Goal: Task Accomplishment & Management: Complete application form

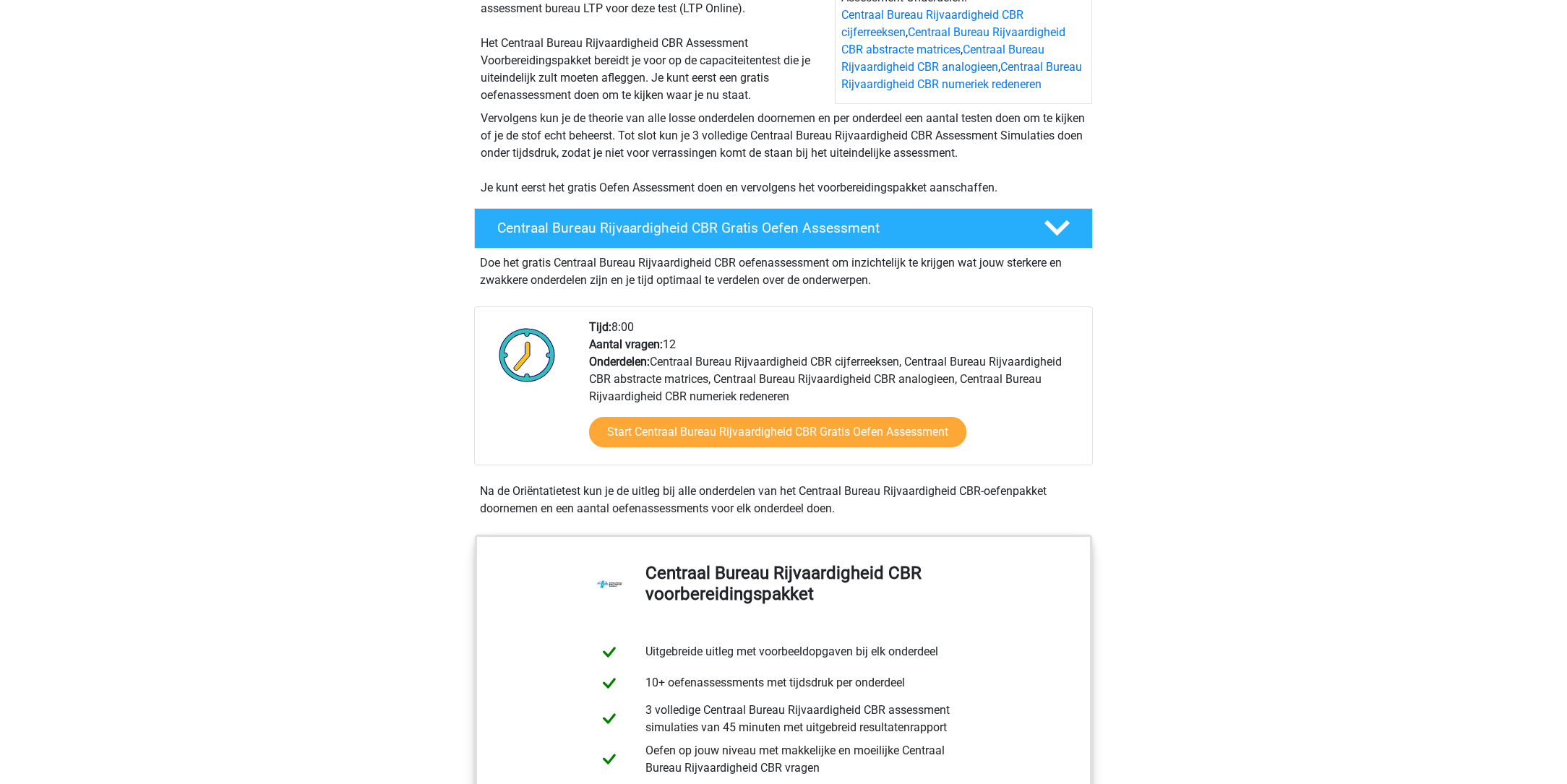
scroll to position [204, 0]
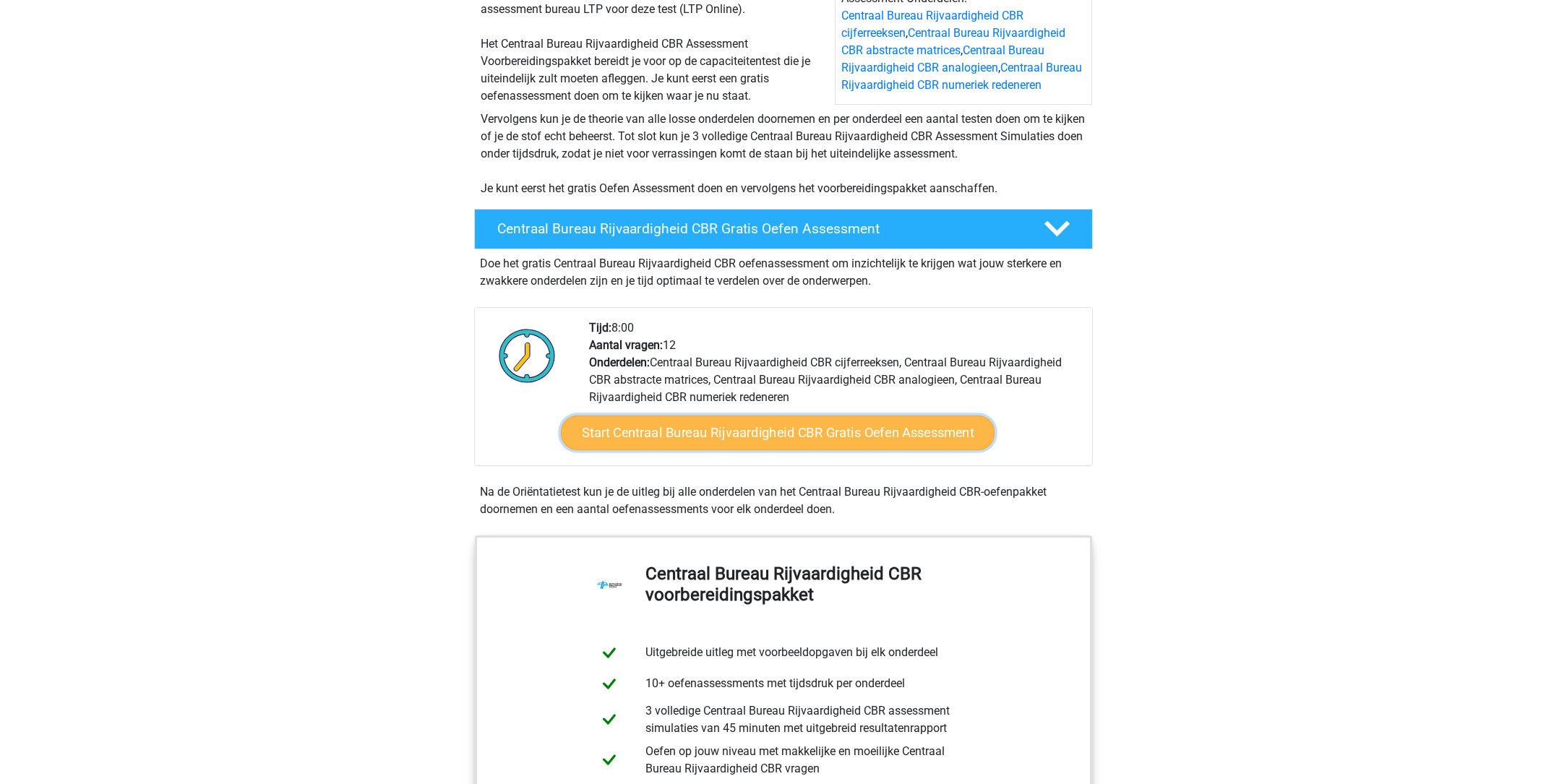
click at [722, 434] on link "Start Centraal Bureau Rijvaardigheid CBR Gratis Oefen Assessment" at bounding box center [778, 432] width 434 height 35
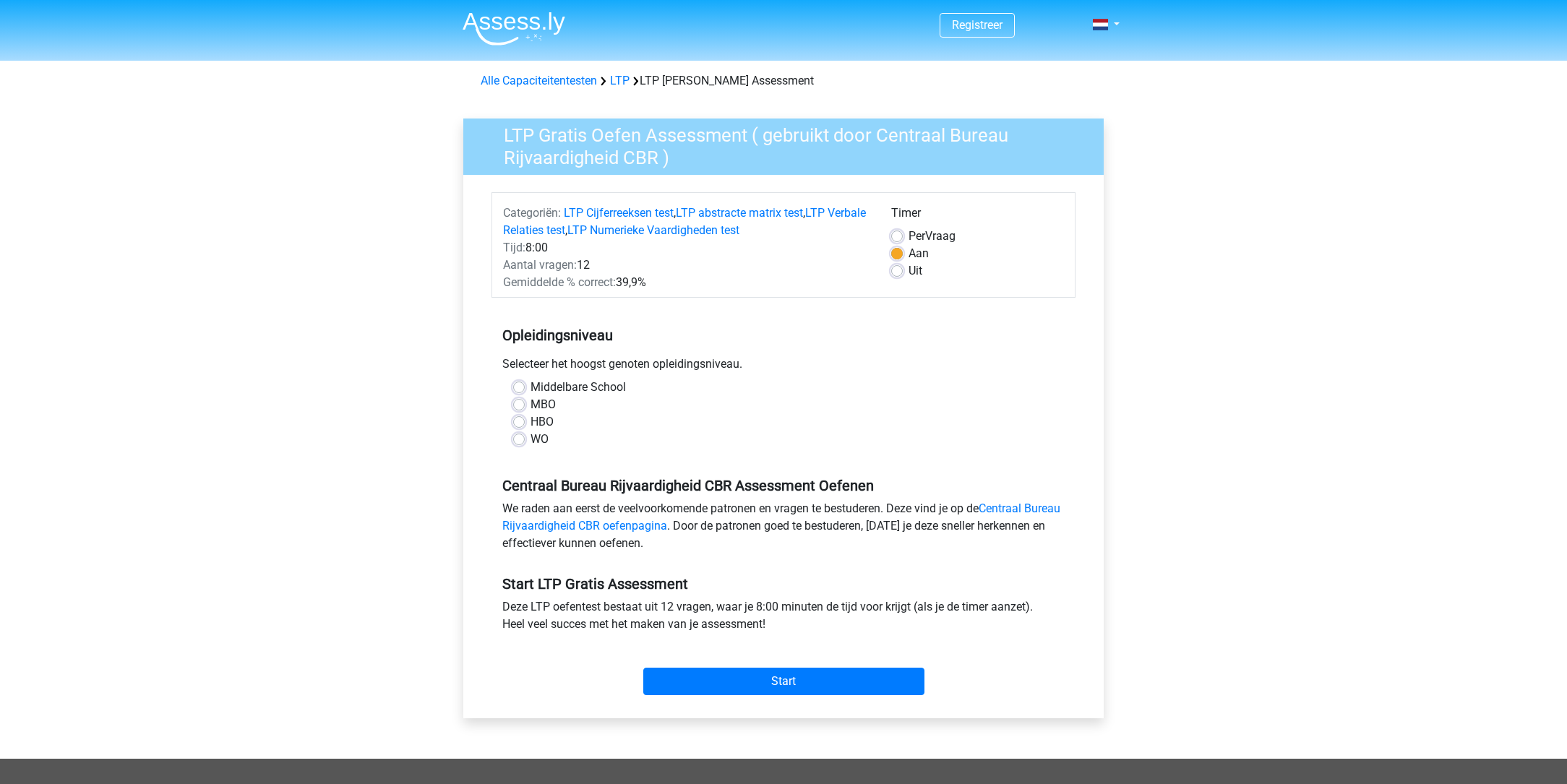
click at [530, 402] on label "MBO" at bounding box center [543, 405] width 25 height 18
click at [518, 402] on input "MBO" at bounding box center [519, 403] width 12 height 15
radio input "true"
click at [787, 674] on input "Start" at bounding box center [784, 681] width 281 height 27
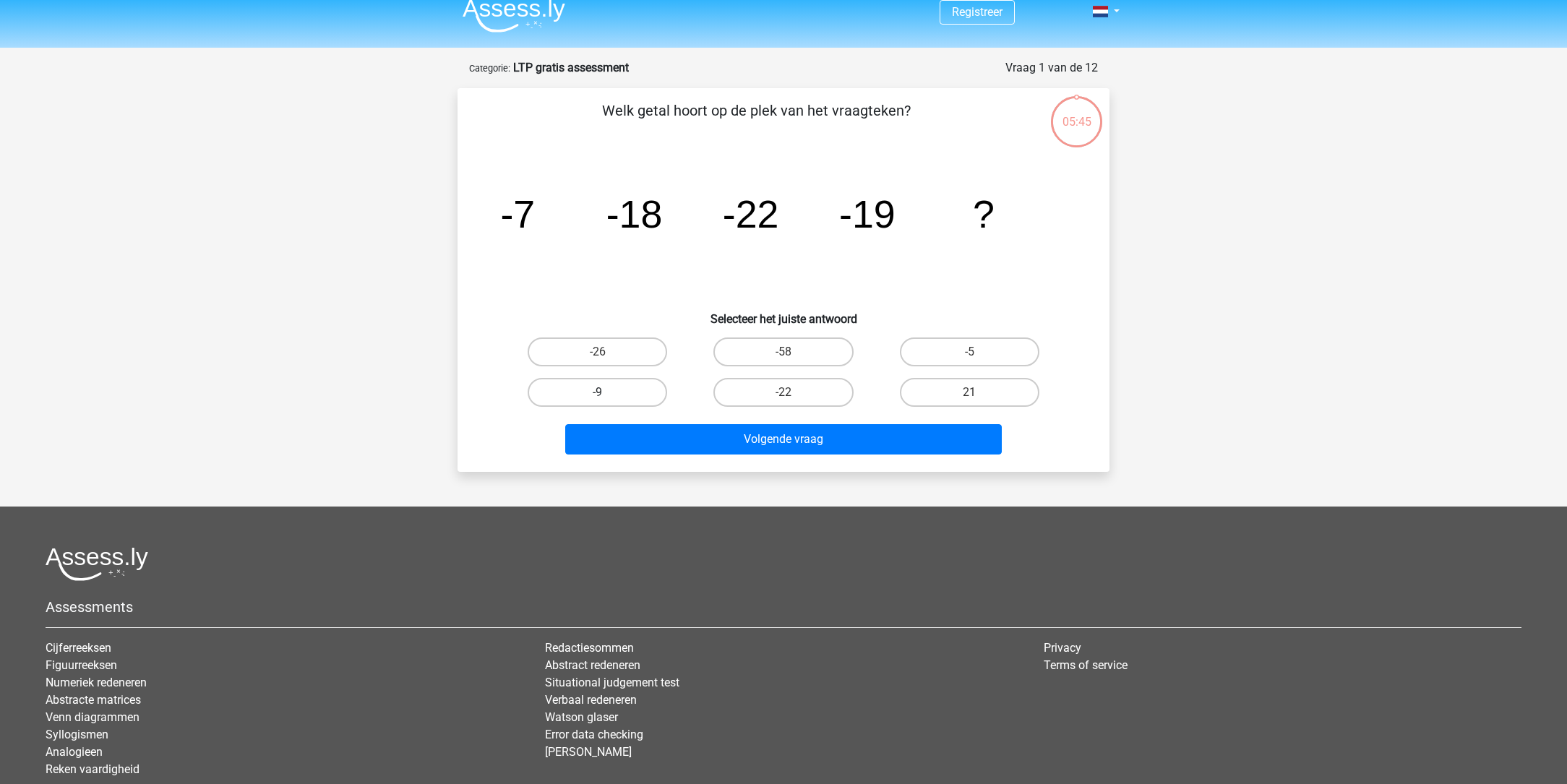
scroll to position [15, 0]
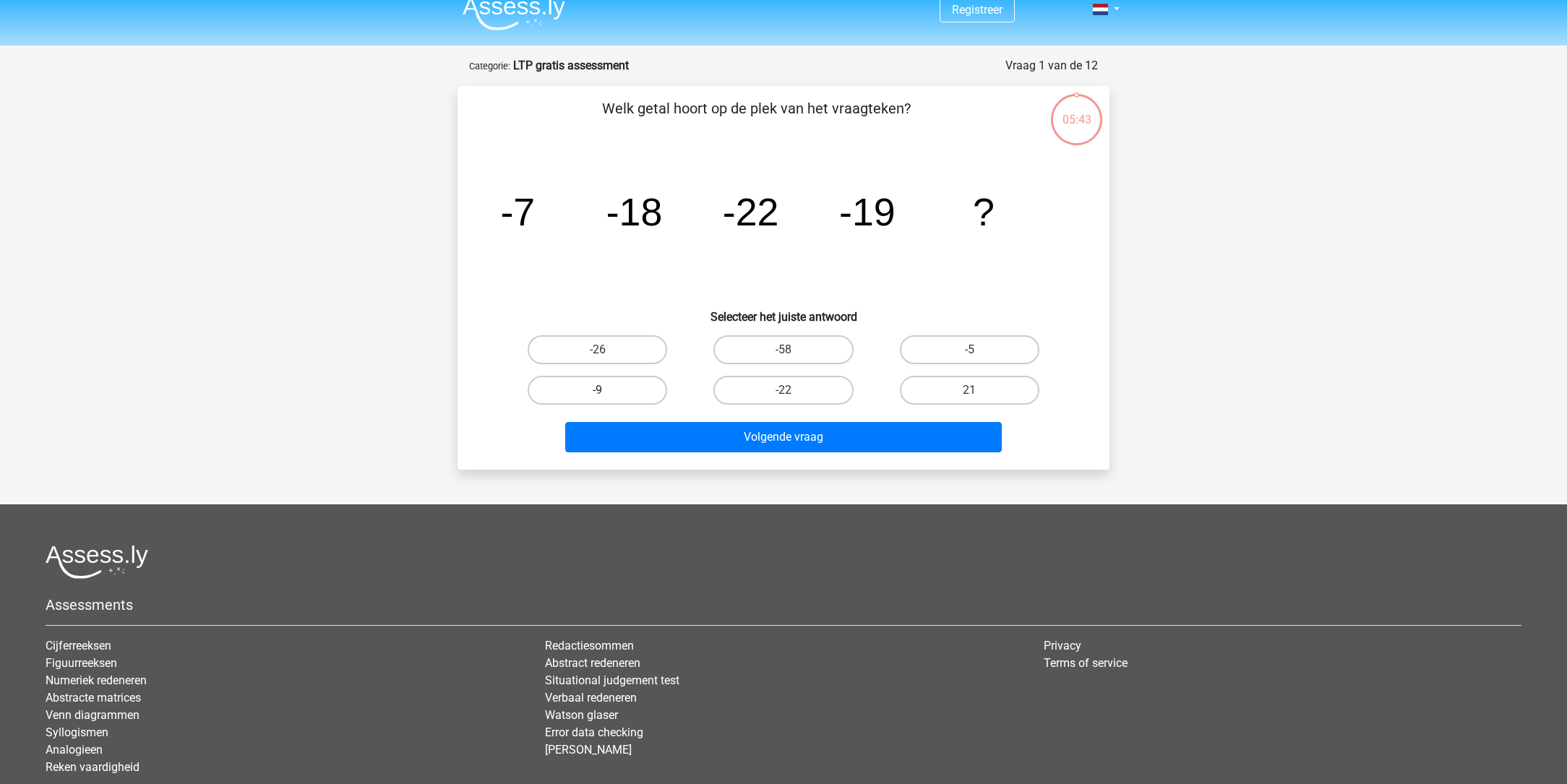
click at [611, 384] on label "-9" at bounding box center [597, 390] width 139 height 29
click at [607, 390] on input "-9" at bounding box center [602, 395] width 10 height 10
radio input "true"
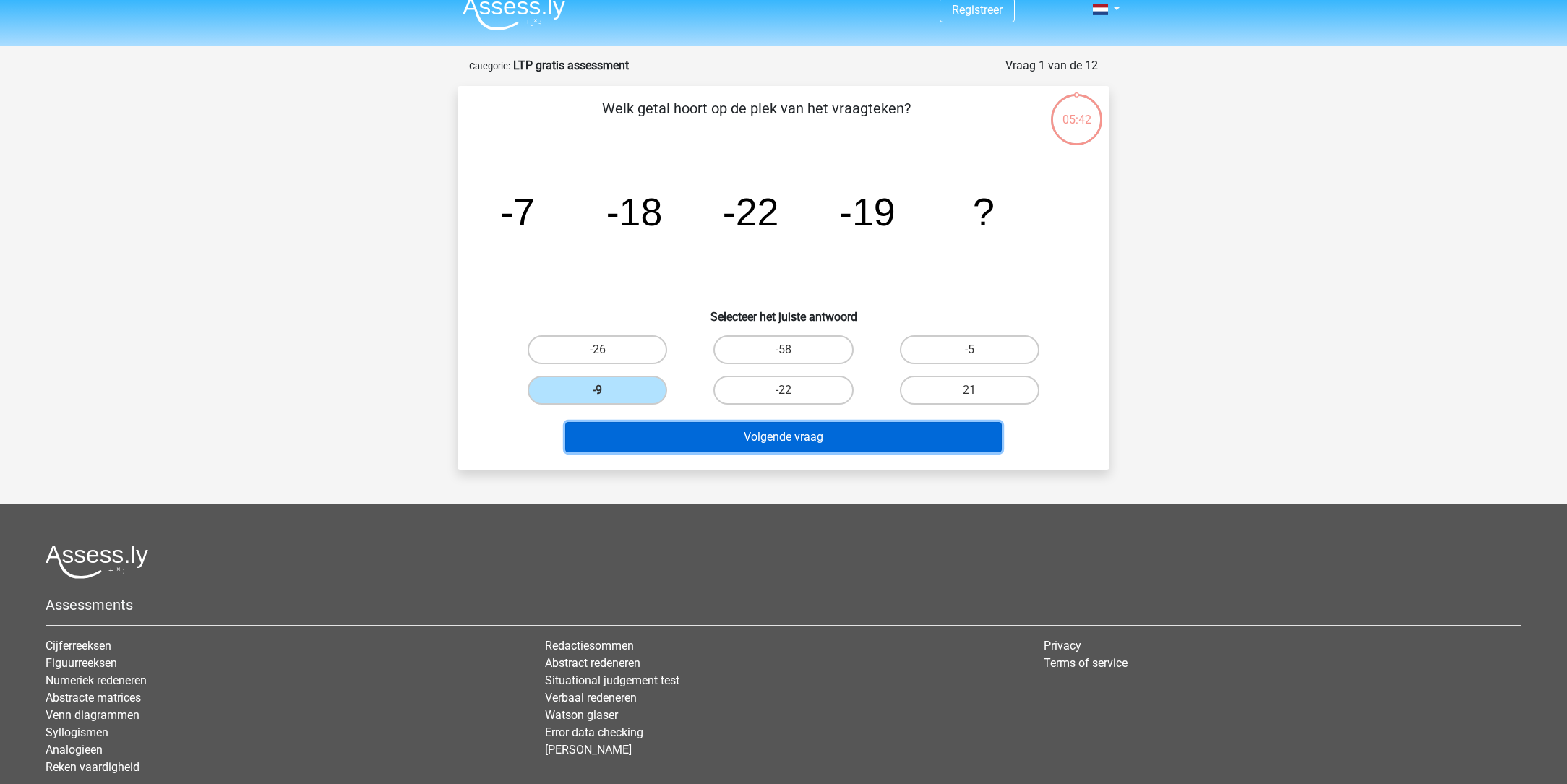
click at [705, 430] on button "Volgende vraag" at bounding box center [784, 437] width 437 height 30
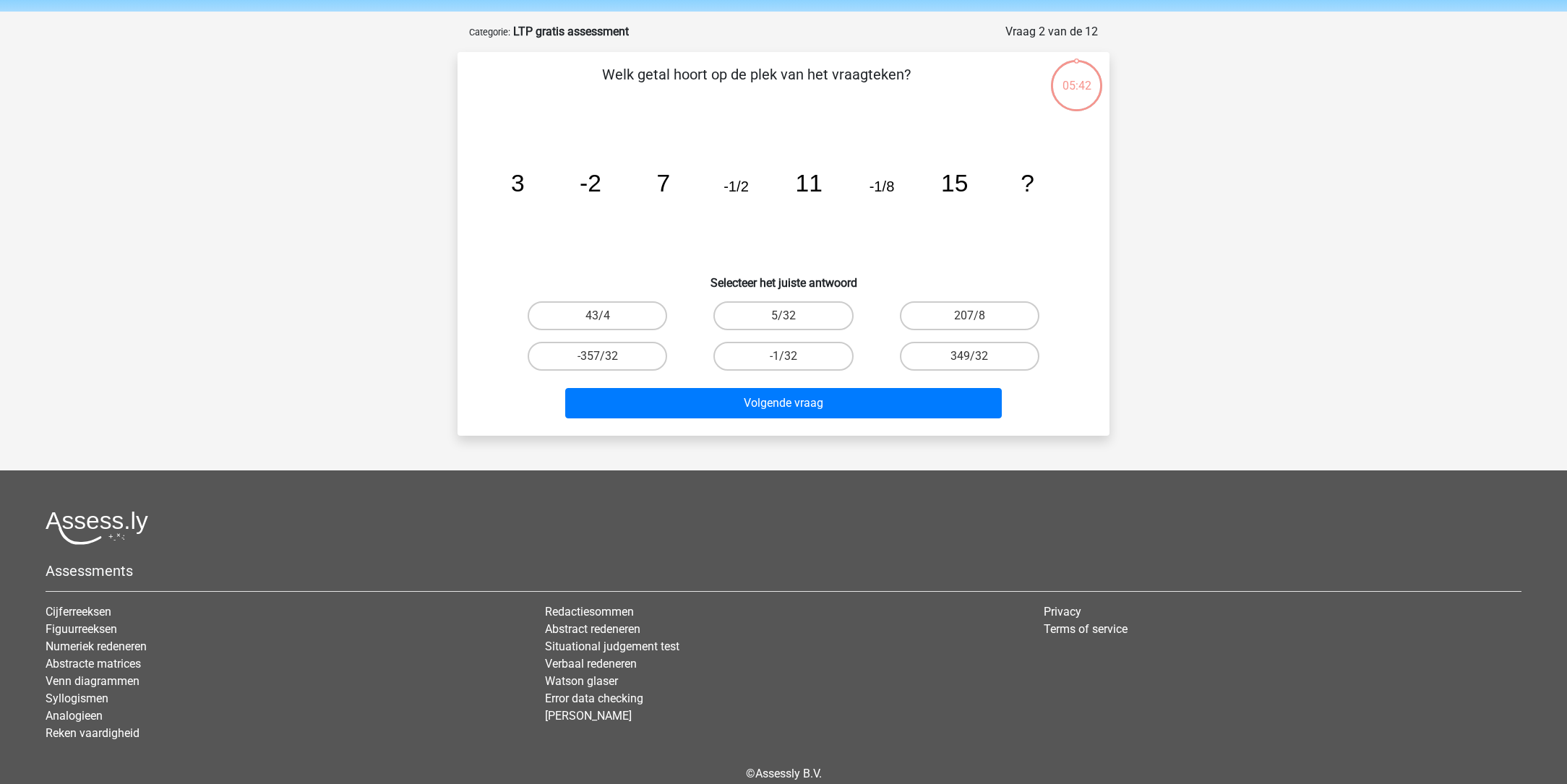
scroll to position [72, 0]
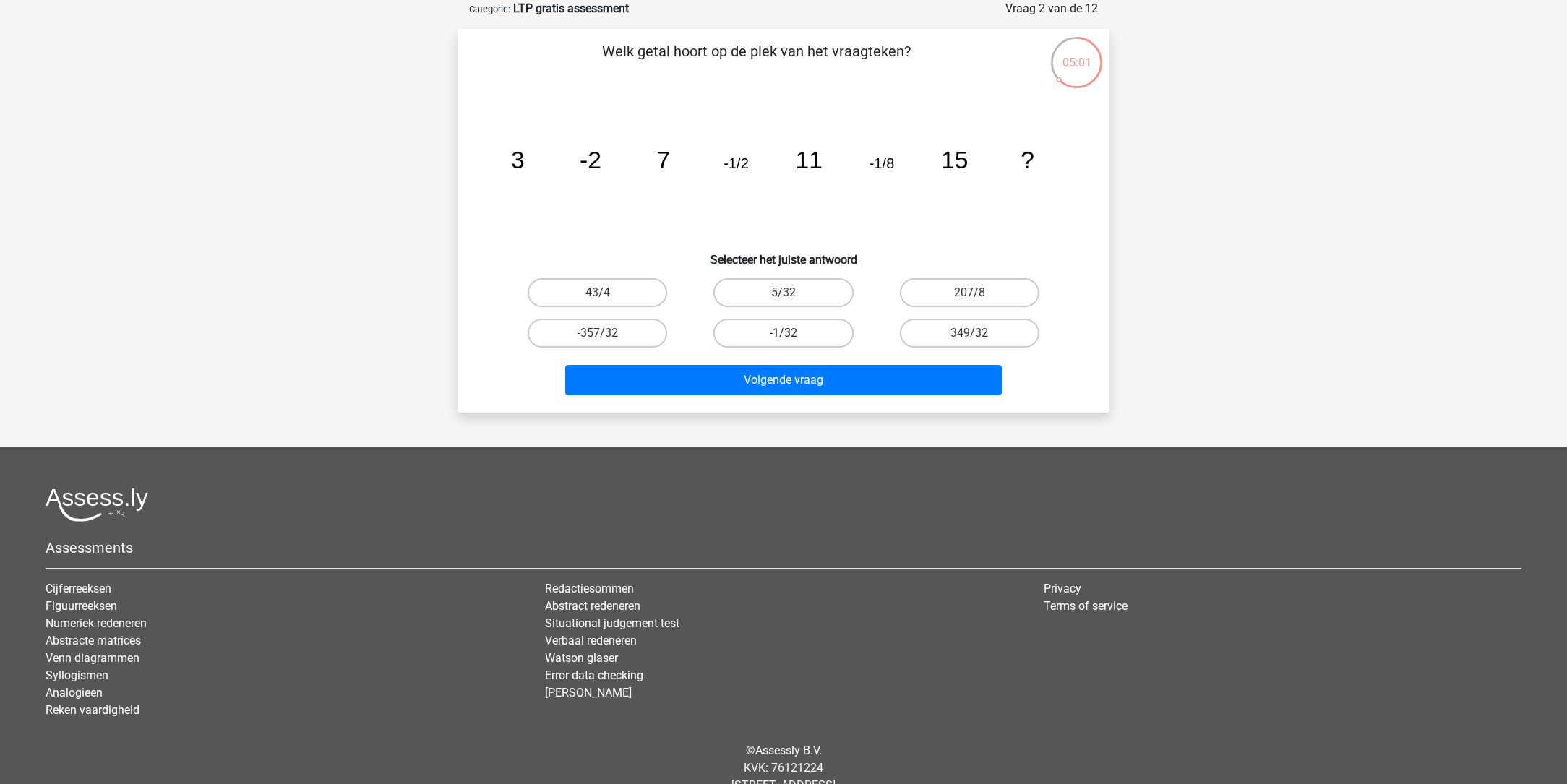
click at [754, 330] on label "-1/32" at bounding box center [783, 333] width 139 height 29
click at [784, 333] on input "-1/32" at bounding box center [788, 338] width 10 height 10
radio input "true"
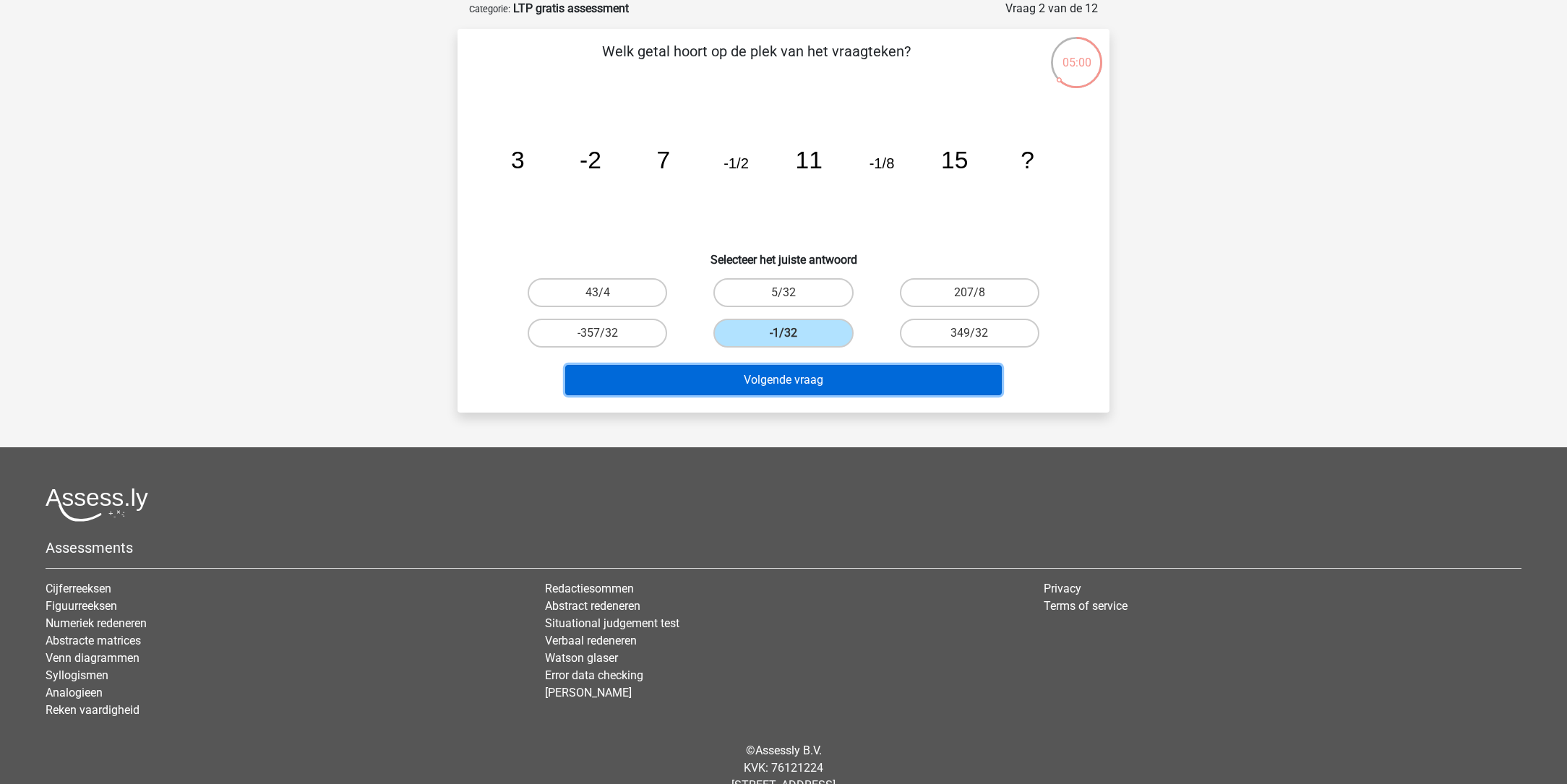
click at [755, 378] on button "Volgende vraag" at bounding box center [784, 380] width 437 height 30
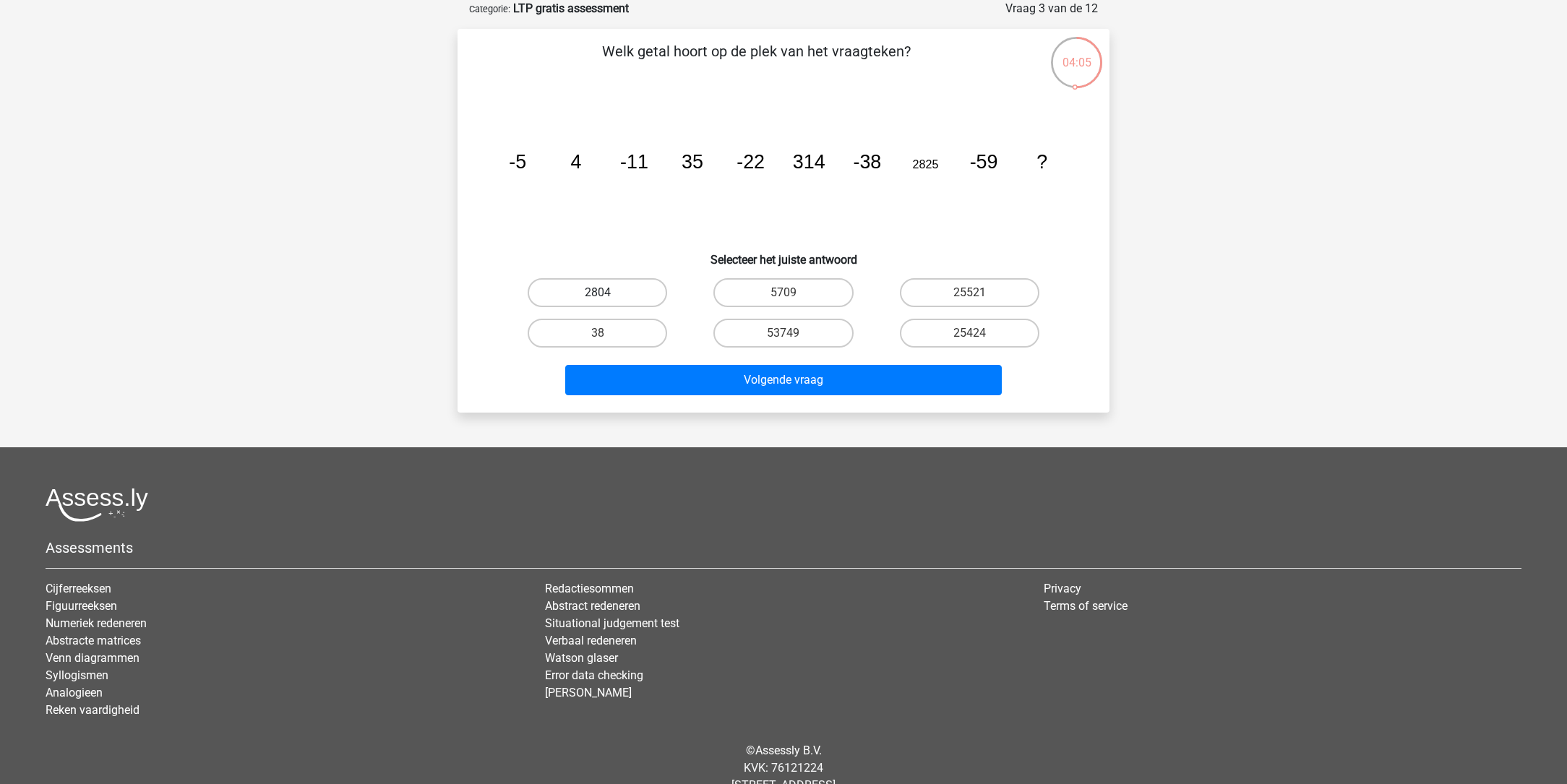
click at [630, 290] on label "2804" at bounding box center [597, 292] width 139 height 29
click at [607, 293] on input "2804" at bounding box center [602, 297] width 10 height 10
radio input "true"
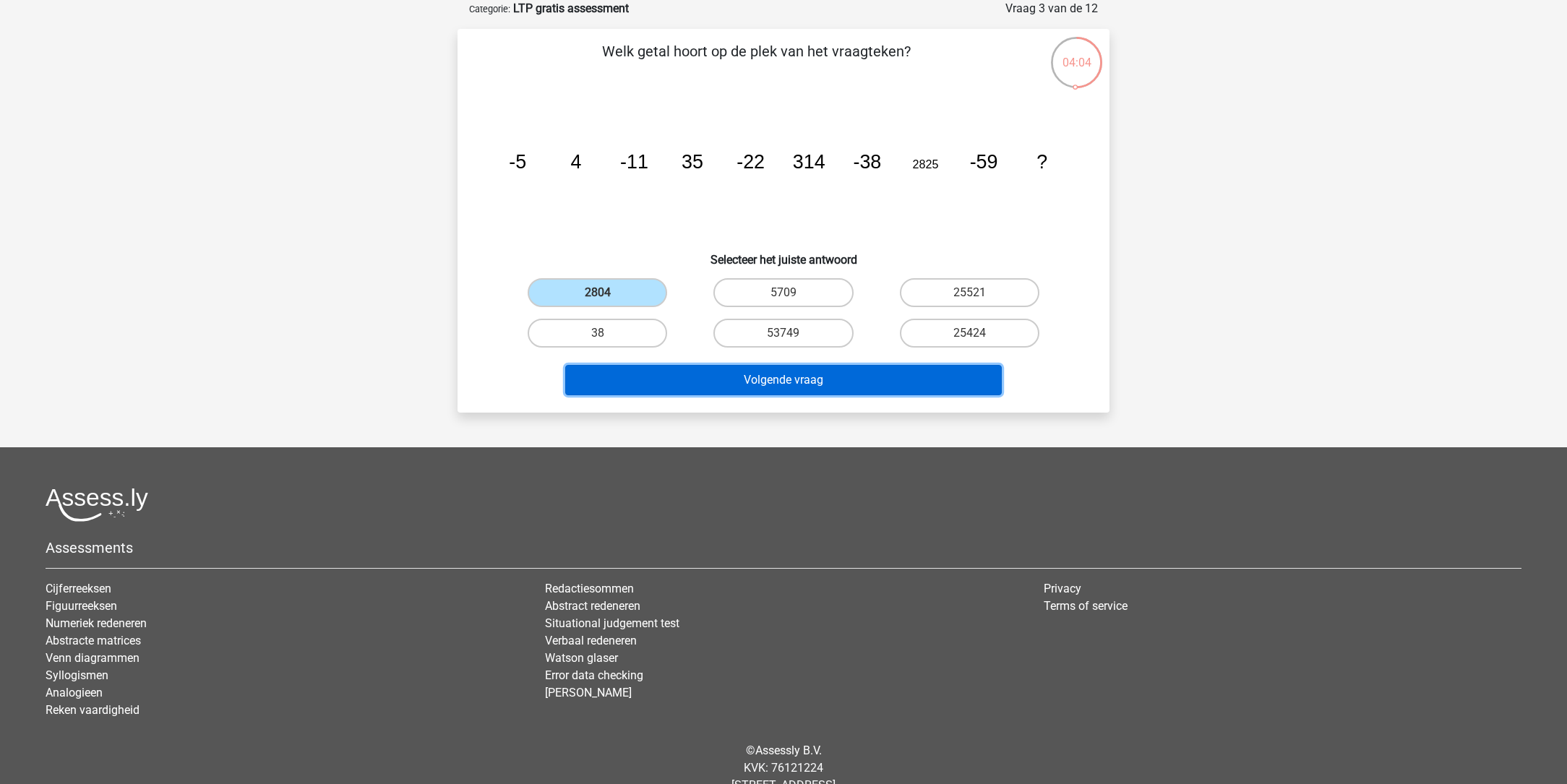
click at [693, 383] on button "Volgende vraag" at bounding box center [784, 380] width 437 height 30
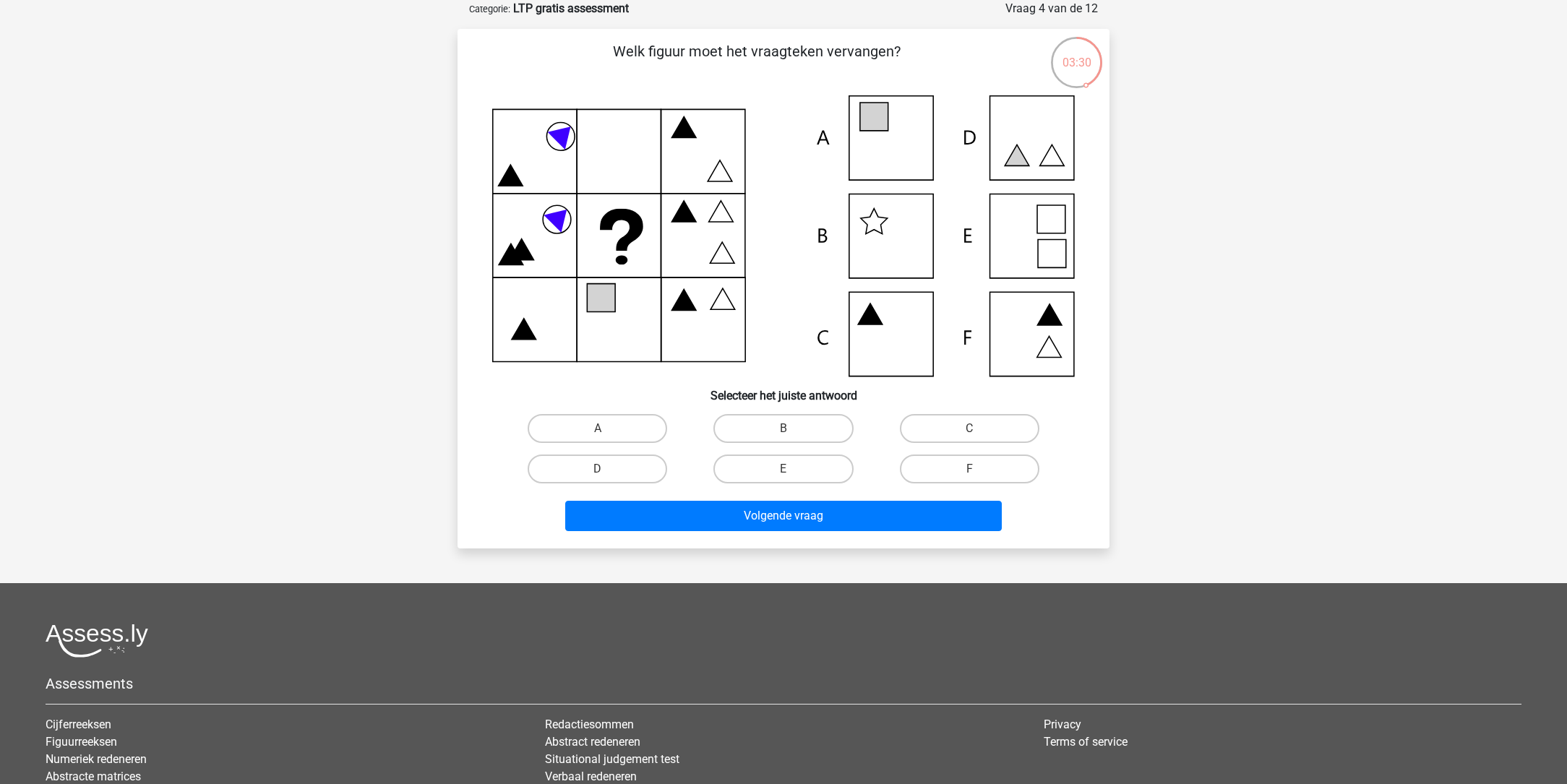
click at [1023, 237] on icon at bounding box center [784, 235] width 583 height 281
click at [781, 467] on label "E" at bounding box center [783, 468] width 139 height 29
click at [784, 469] on input "E" at bounding box center [788, 473] width 10 height 10
radio input "true"
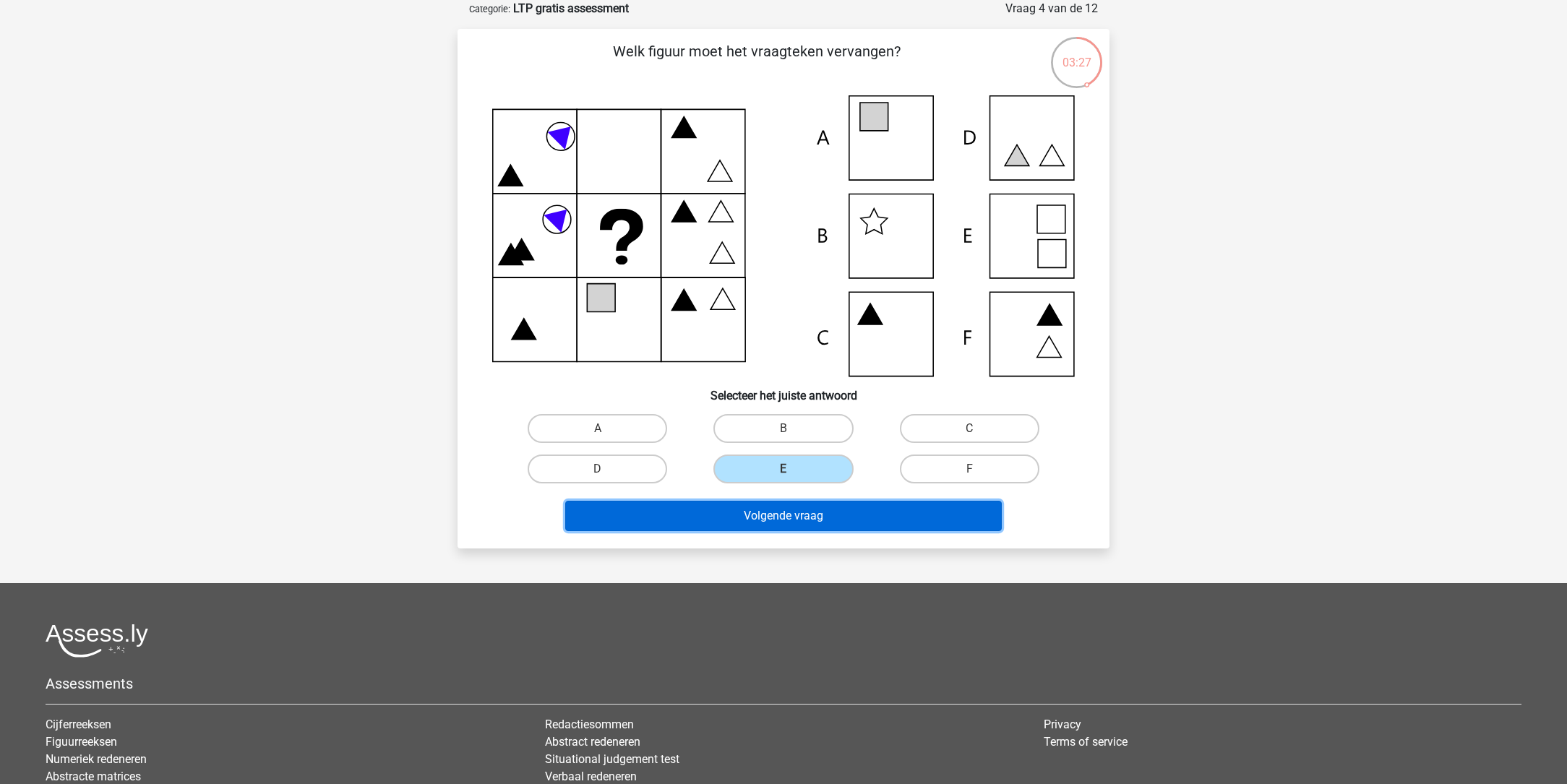
click at [788, 509] on button "Volgende vraag" at bounding box center [784, 516] width 437 height 30
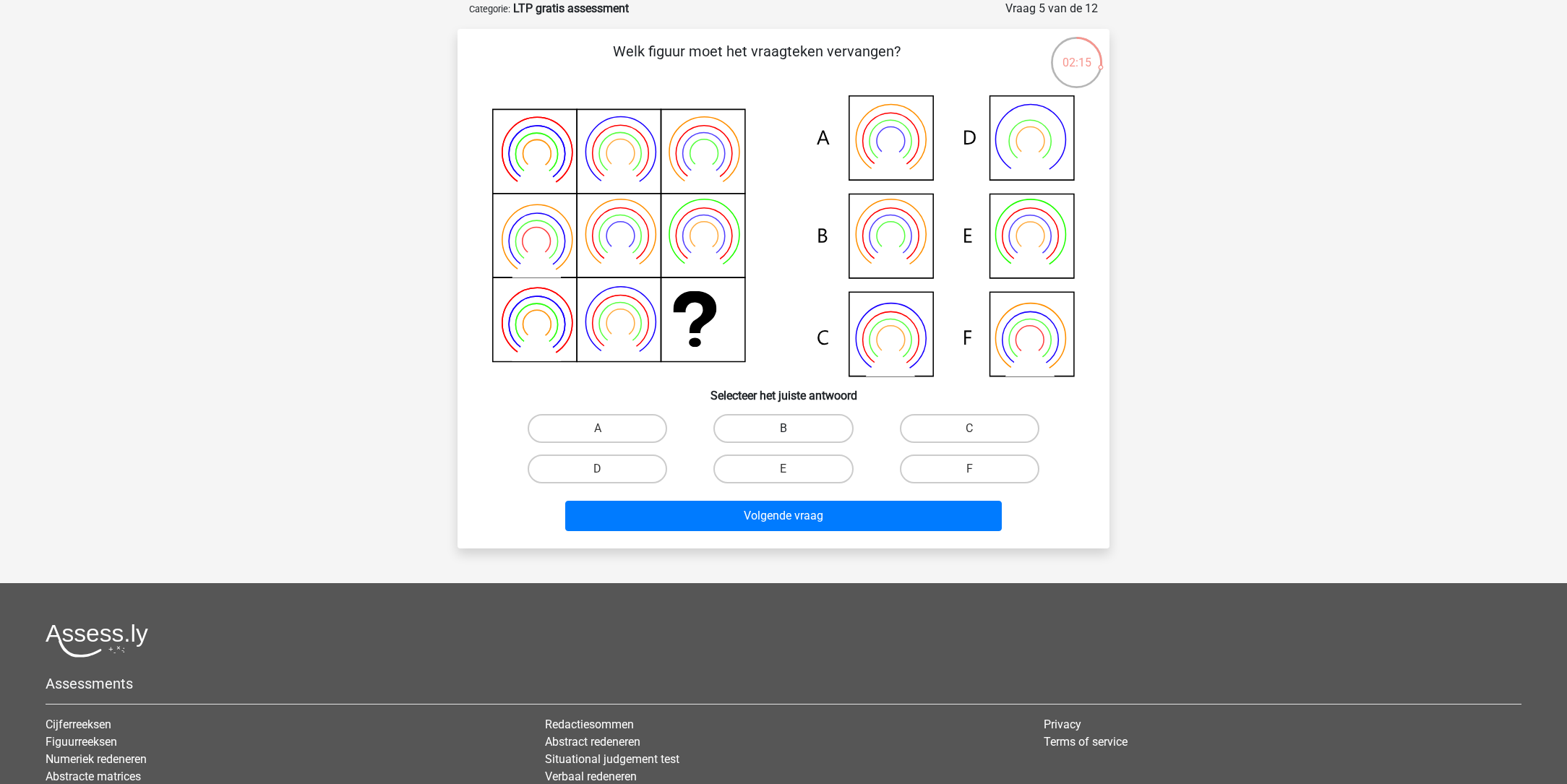
drag, startPoint x: 782, startPoint y: 426, endPoint x: 778, endPoint y: 442, distance: 16.5
click at [782, 426] on label "B" at bounding box center [783, 428] width 139 height 29
click at [784, 429] on input "B" at bounding box center [788, 433] width 10 height 10
radio input "true"
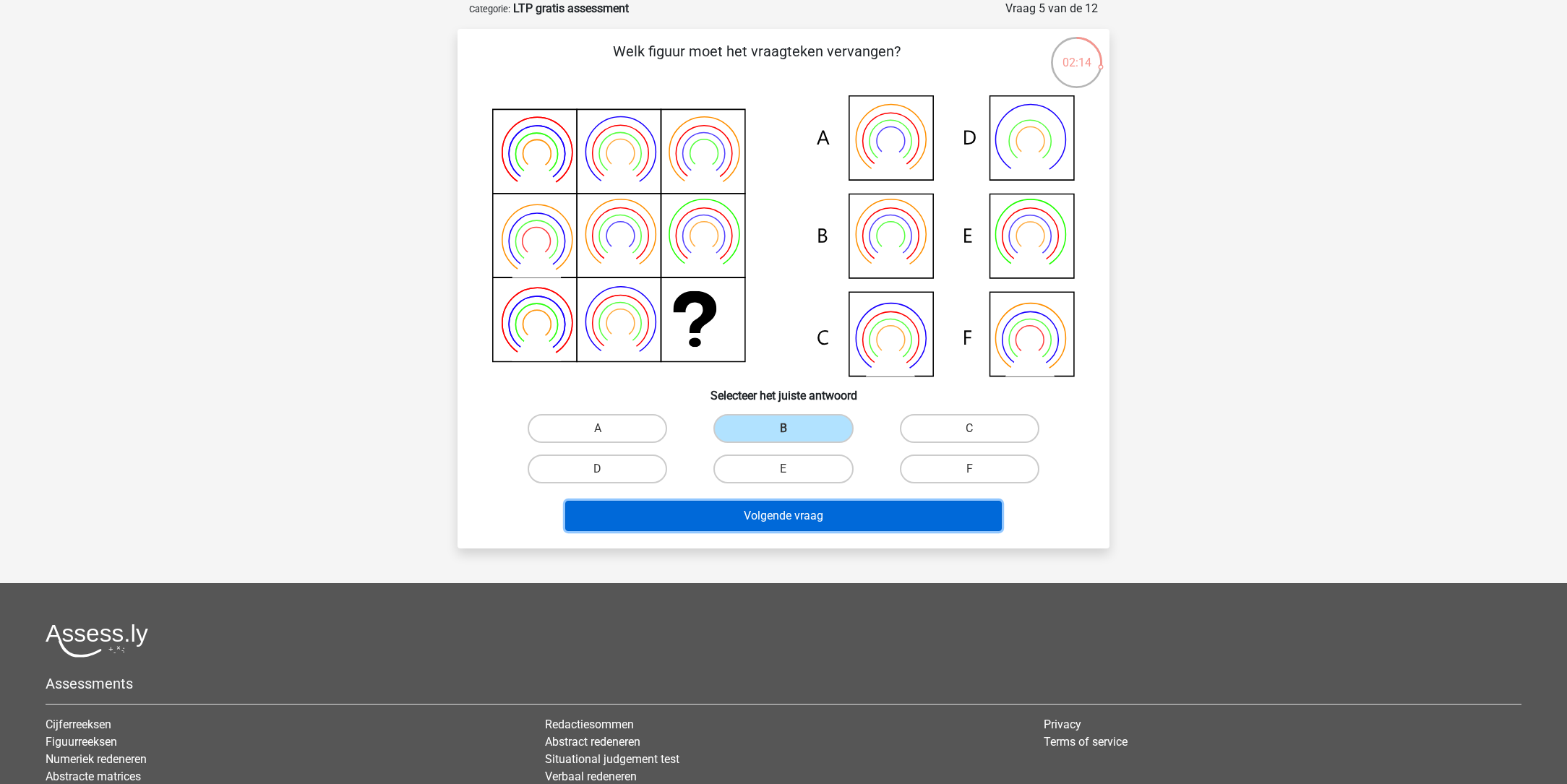
click at [783, 507] on button "Volgende vraag" at bounding box center [784, 516] width 437 height 30
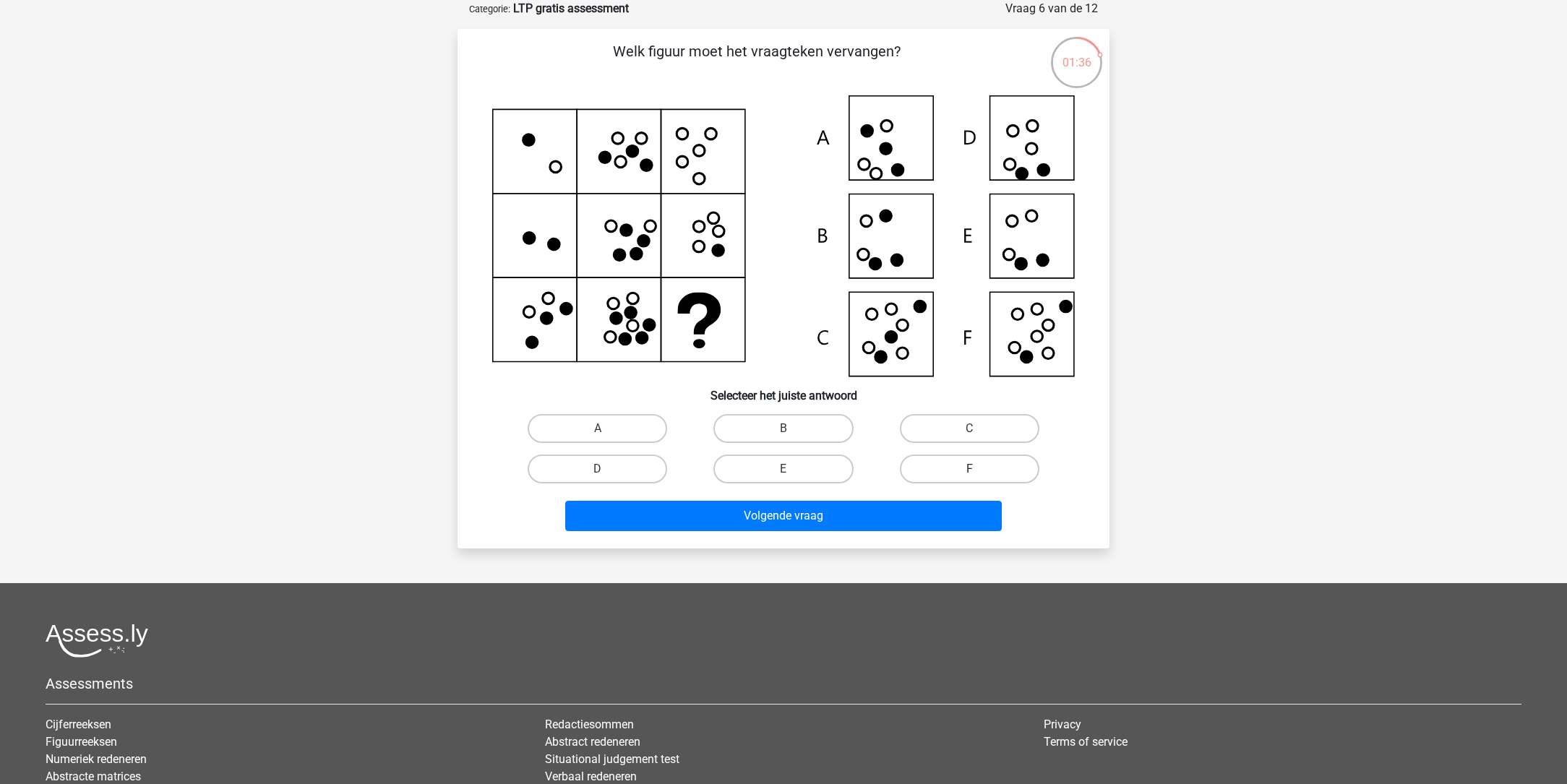
drag, startPoint x: 972, startPoint y: 468, endPoint x: 965, endPoint y: 479, distance: 13.0
click at [971, 469] on input "F" at bounding box center [974, 473] width 10 height 10
radio input "true"
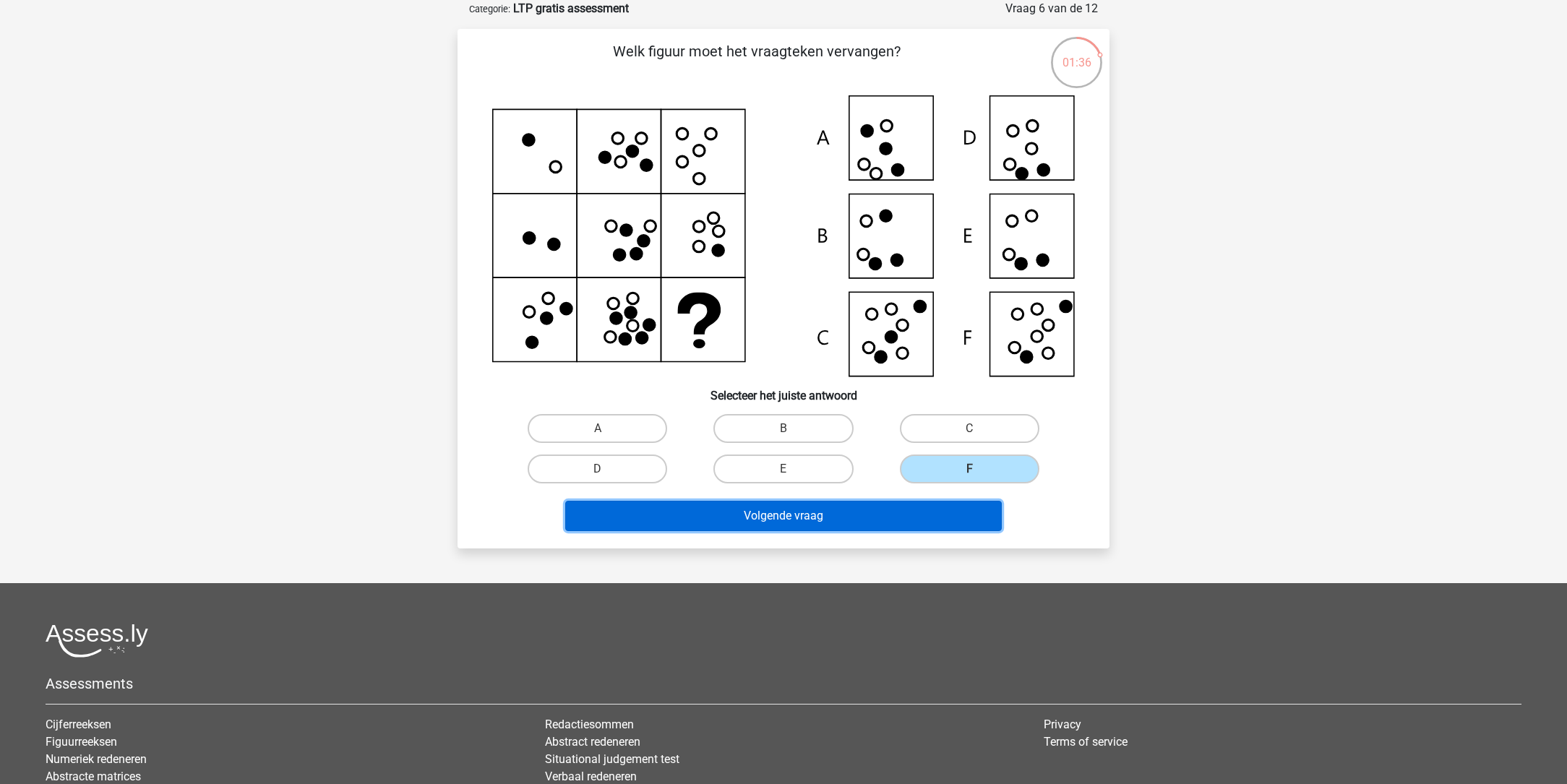
click at [874, 516] on button "Volgende vraag" at bounding box center [784, 516] width 437 height 30
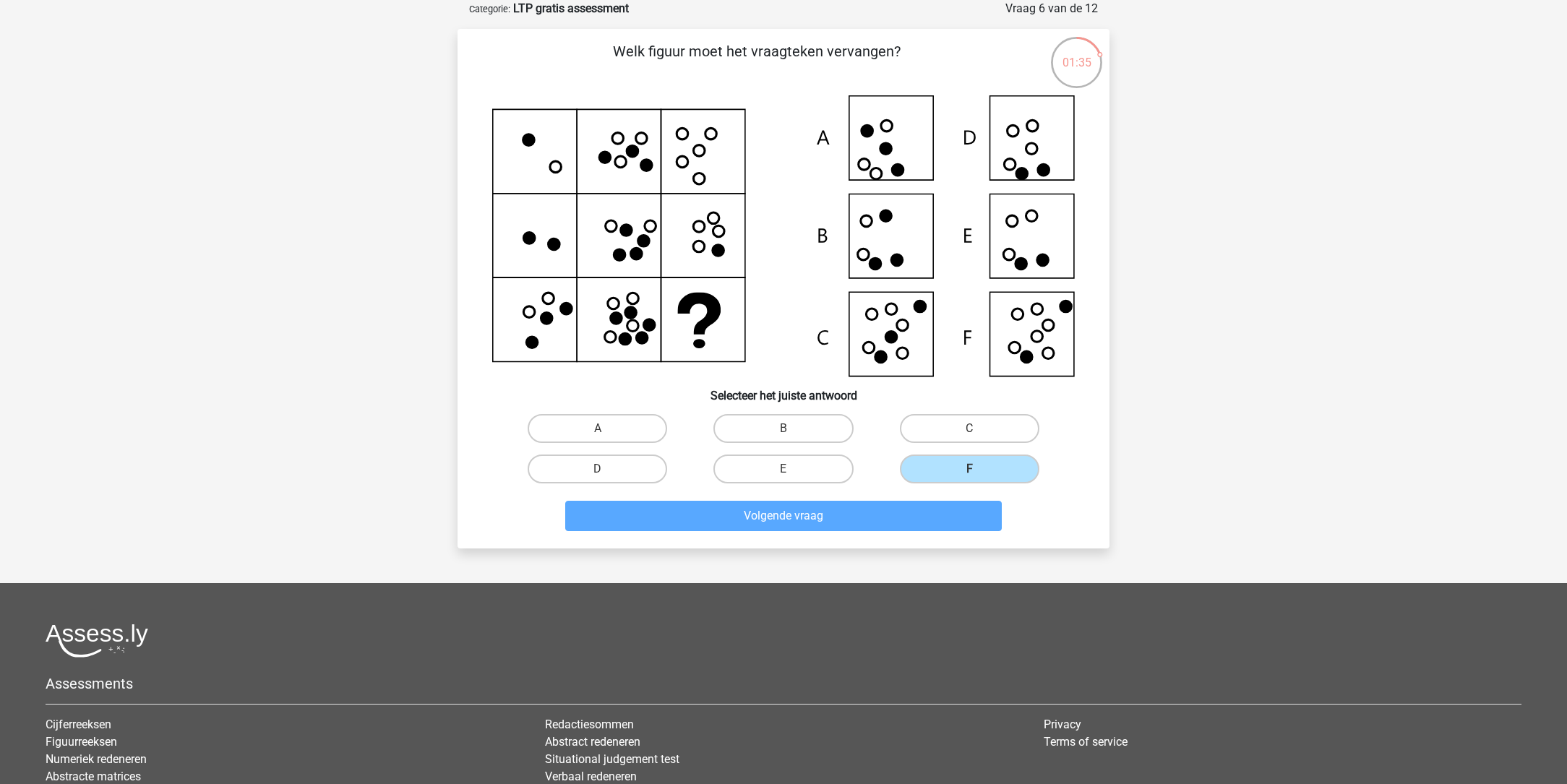
scroll to position [12, 0]
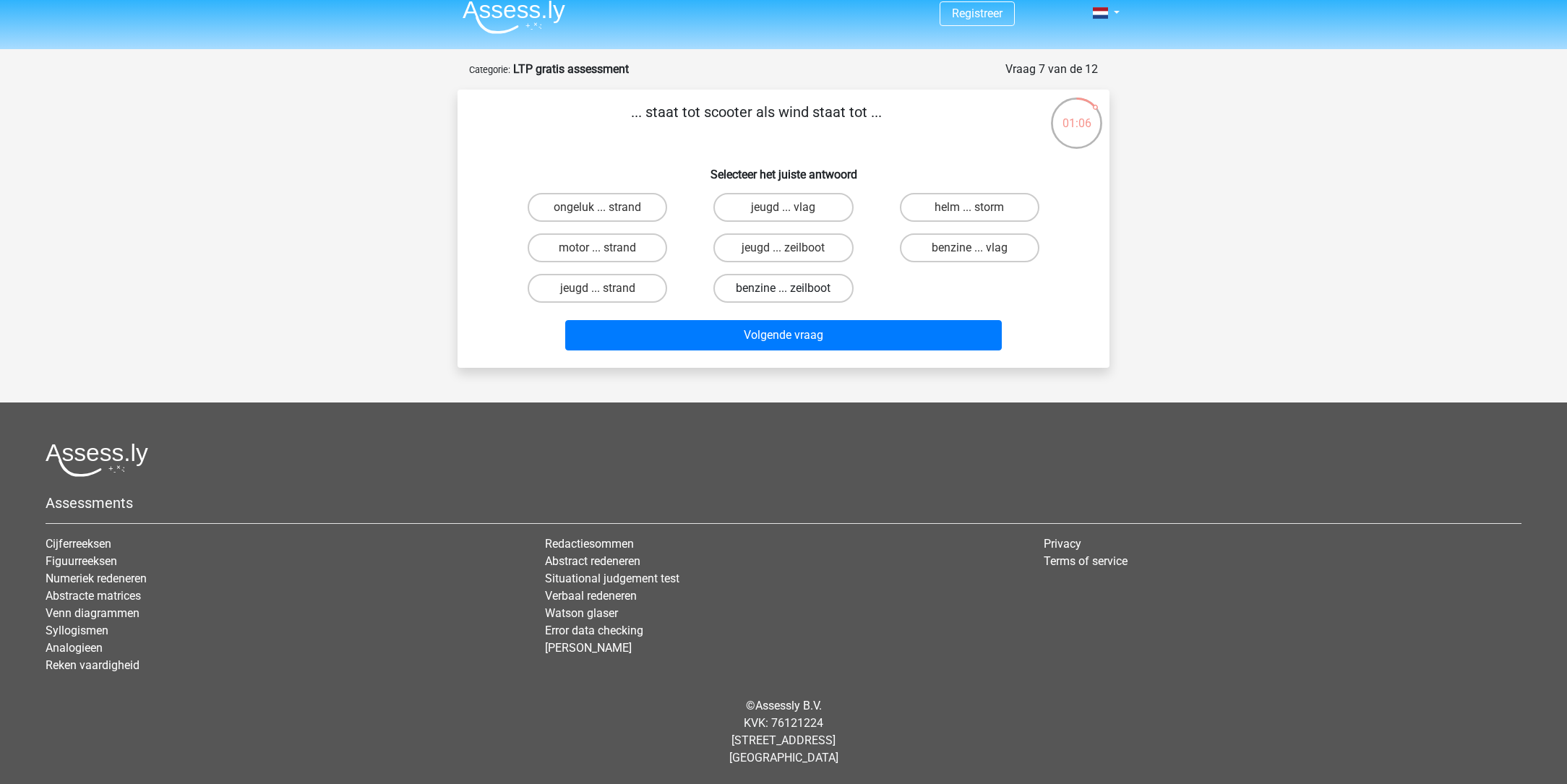
click at [754, 285] on label "benzine ... zeilboot" at bounding box center [783, 288] width 139 height 29
click at [784, 288] on input "benzine ... zeilboot" at bounding box center [788, 293] width 10 height 10
radio input "true"
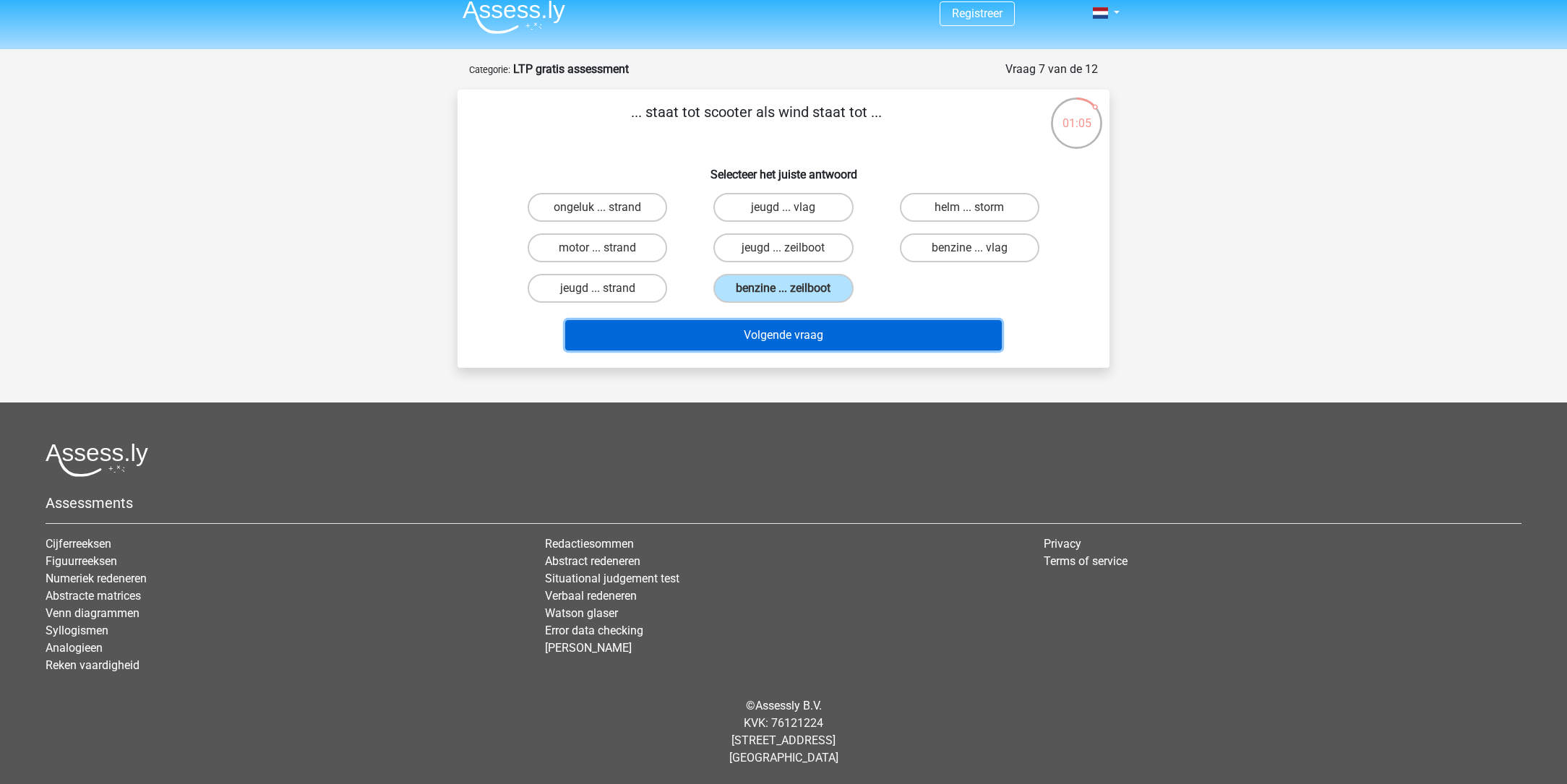
click at [758, 336] on button "Volgende vraag" at bounding box center [784, 335] width 437 height 30
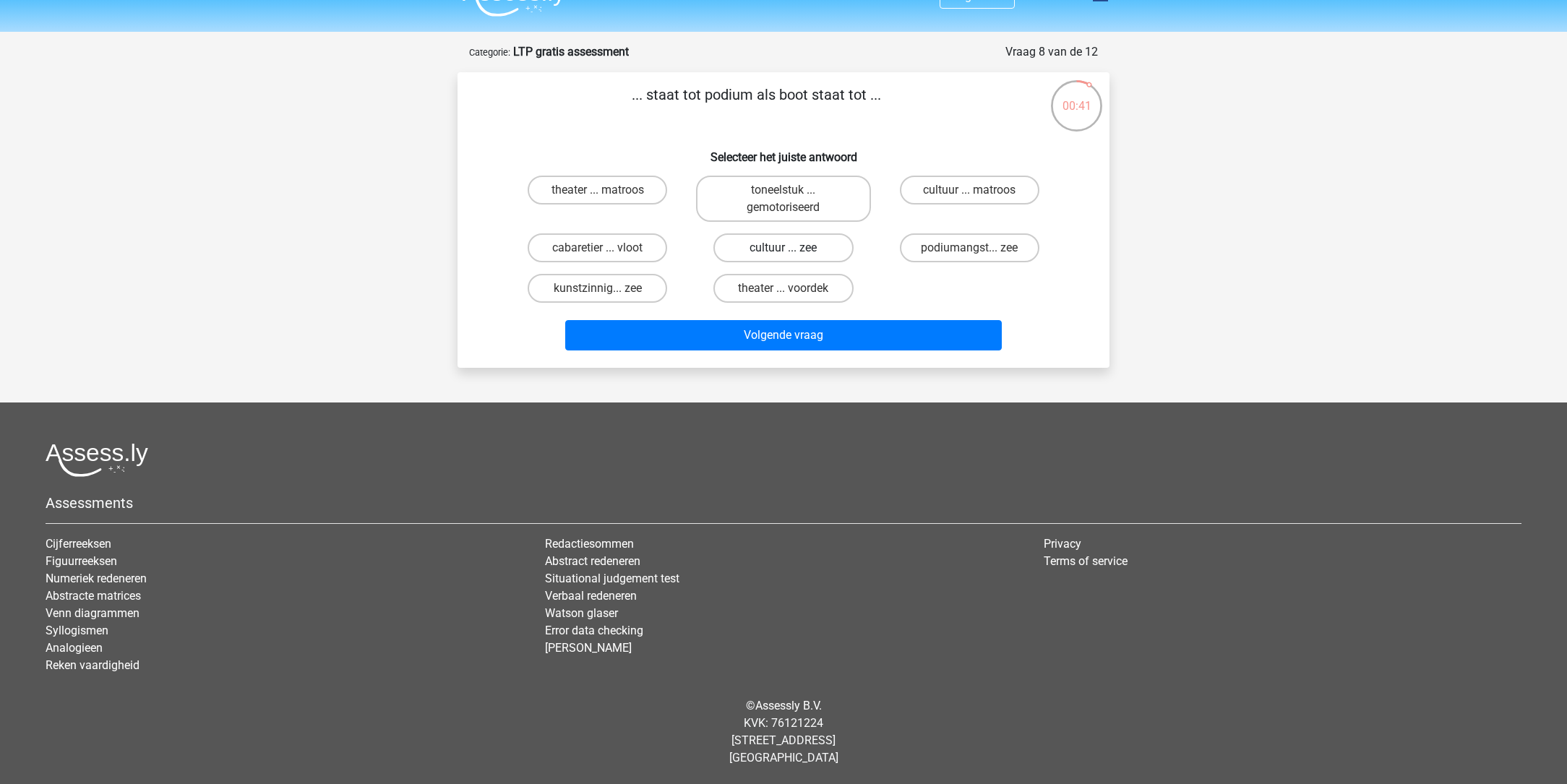
click at [799, 244] on label "cultuur ... zee" at bounding box center [783, 248] width 139 height 29
click at [793, 248] on input "cultuur ... zee" at bounding box center [788, 252] width 10 height 10
radio input "true"
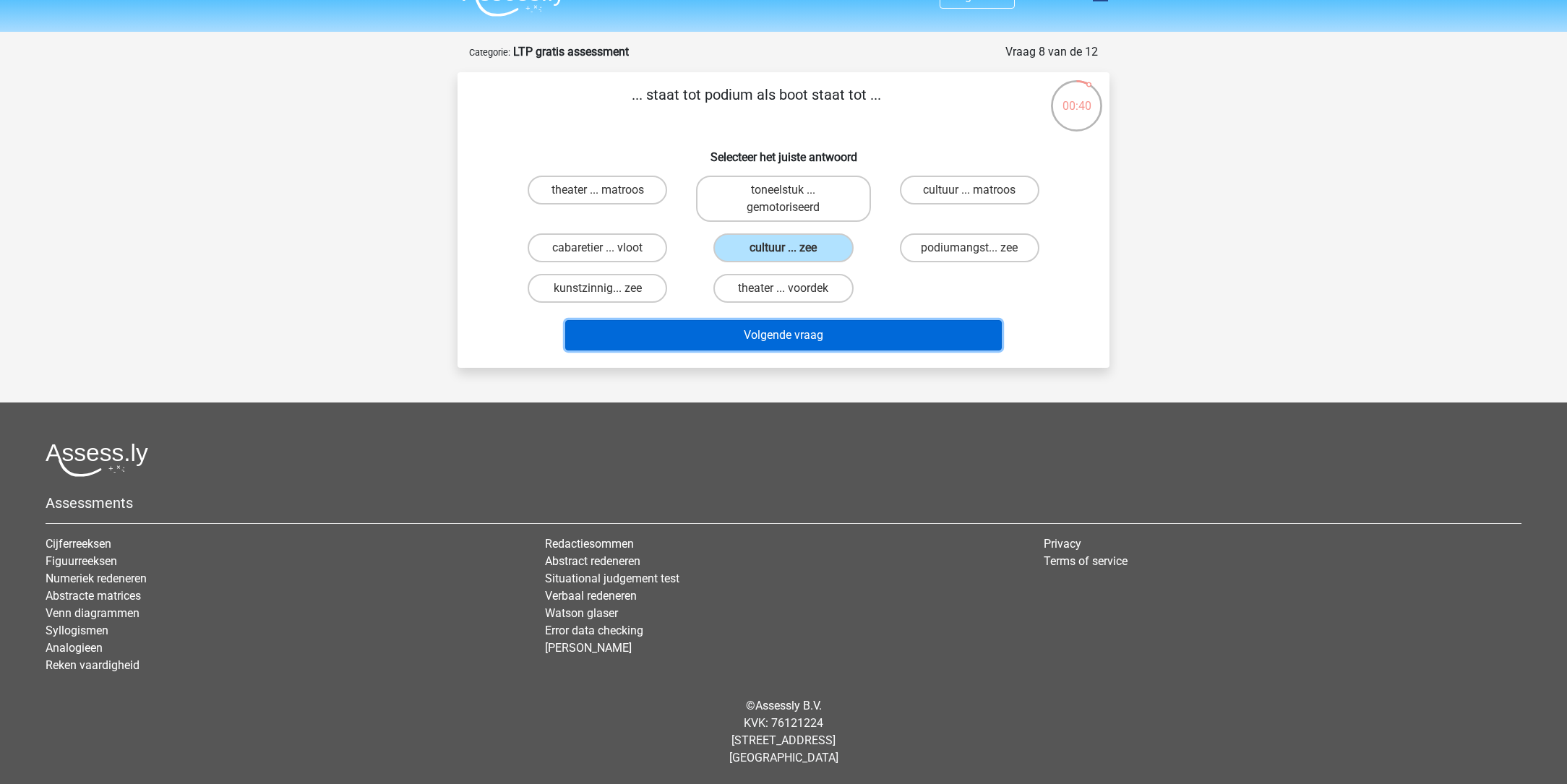
click at [784, 333] on button "Volgende vraag" at bounding box center [784, 335] width 437 height 30
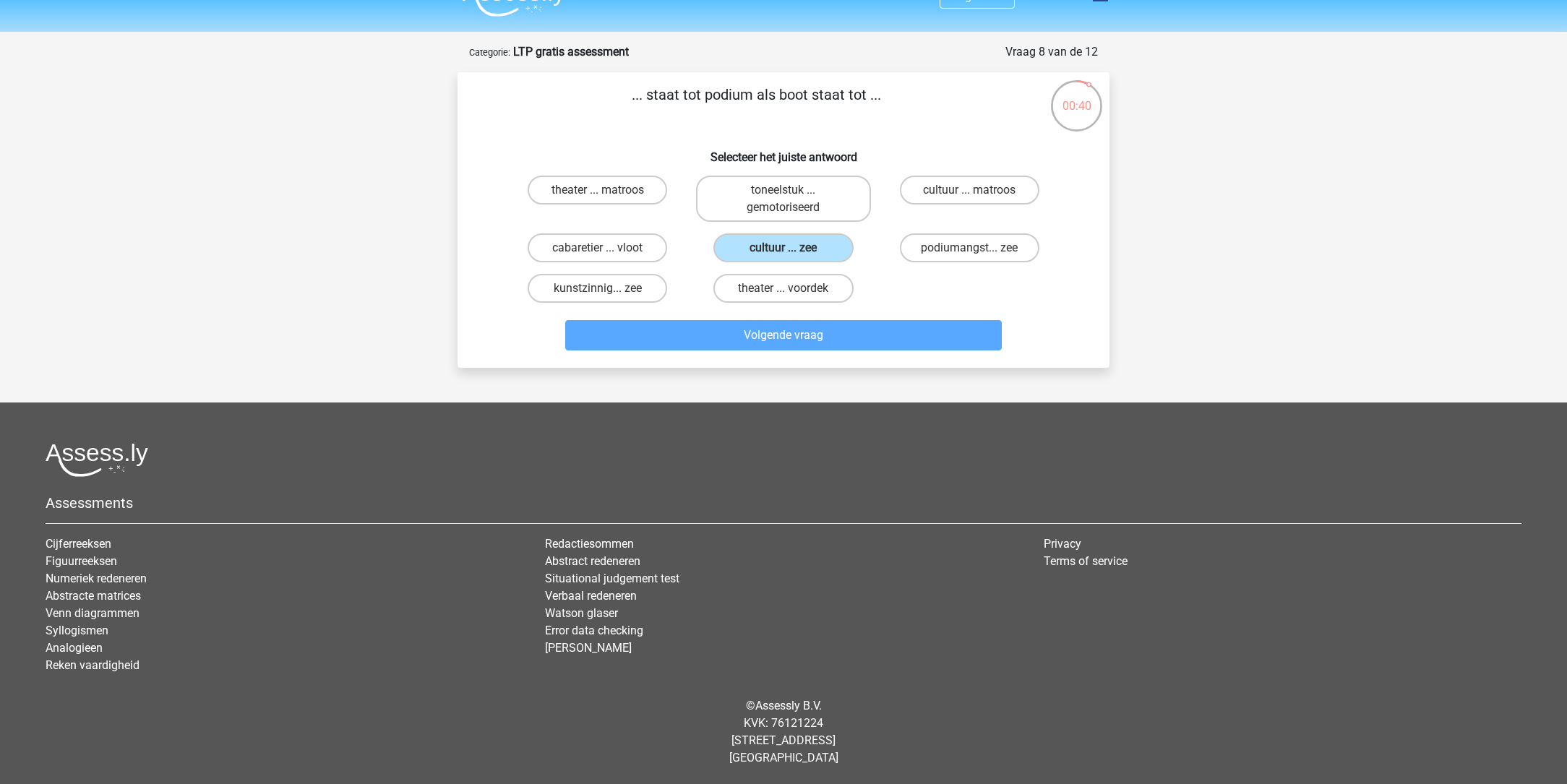
scroll to position [12, 0]
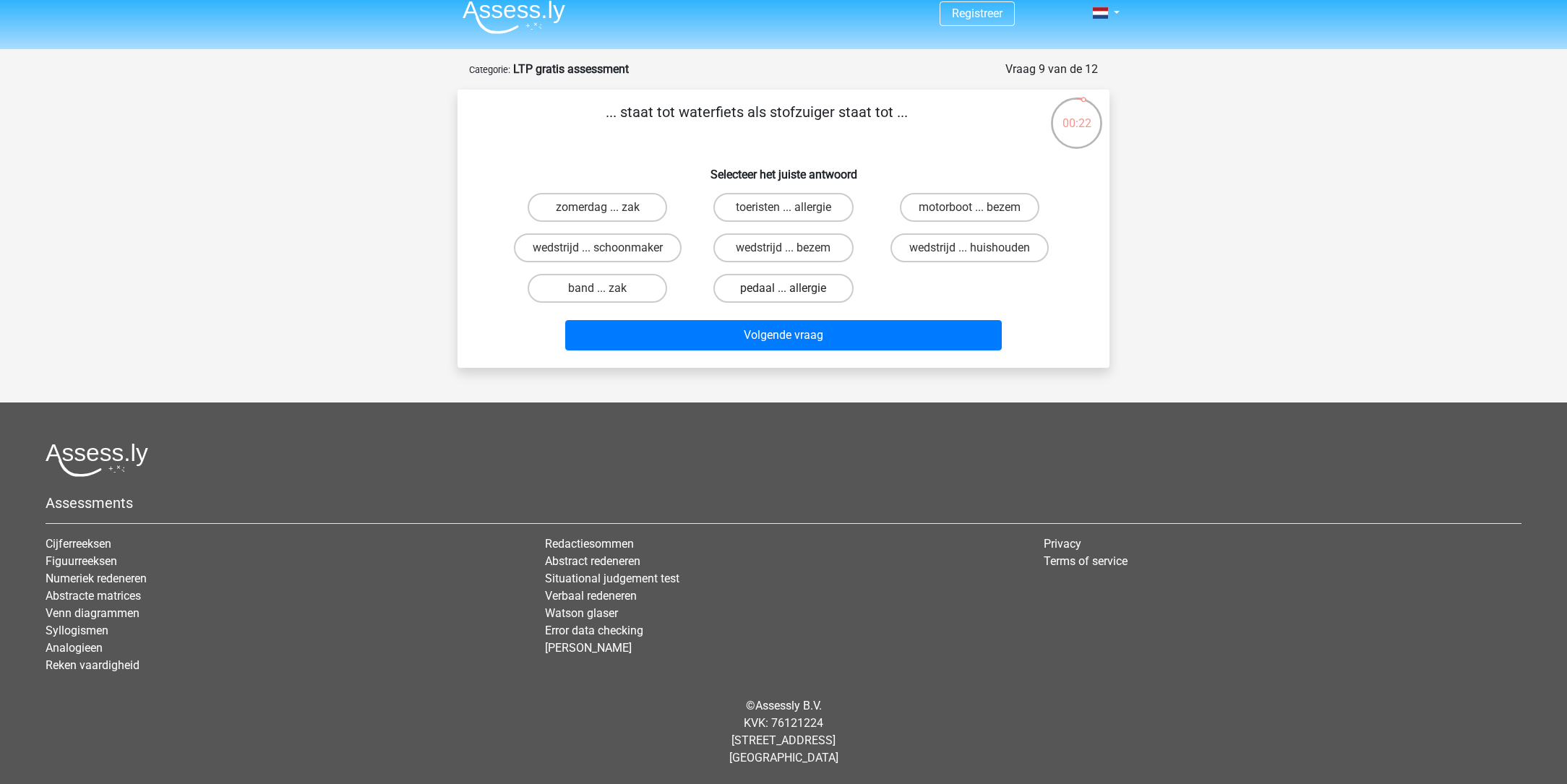
click at [795, 287] on label "pedaal ... allergie" at bounding box center [783, 288] width 139 height 29
click at [793, 288] on input "pedaal ... allergie" at bounding box center [788, 293] width 10 height 10
radio input "true"
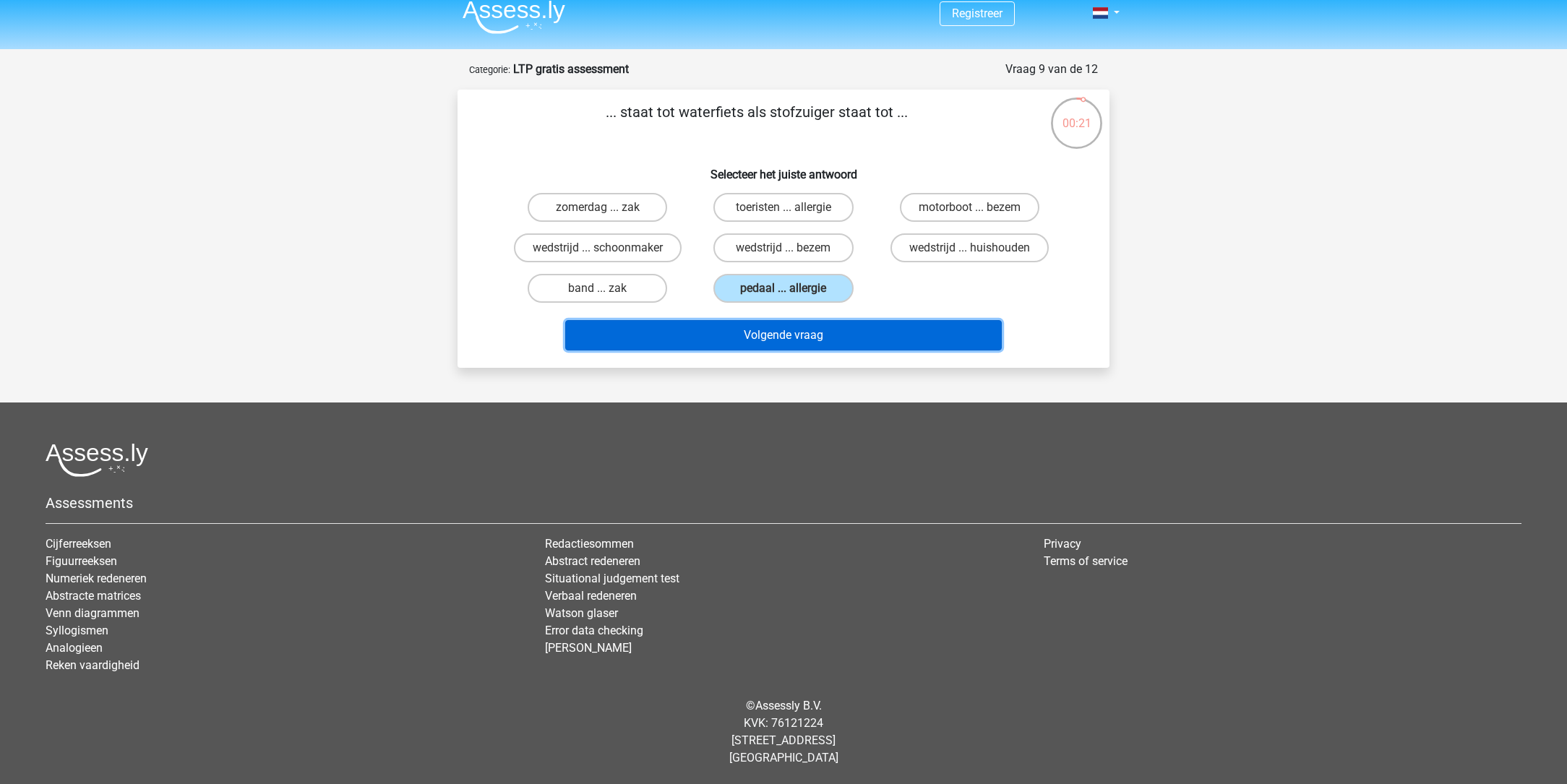
click at [779, 336] on button "Volgende vraag" at bounding box center [784, 335] width 437 height 30
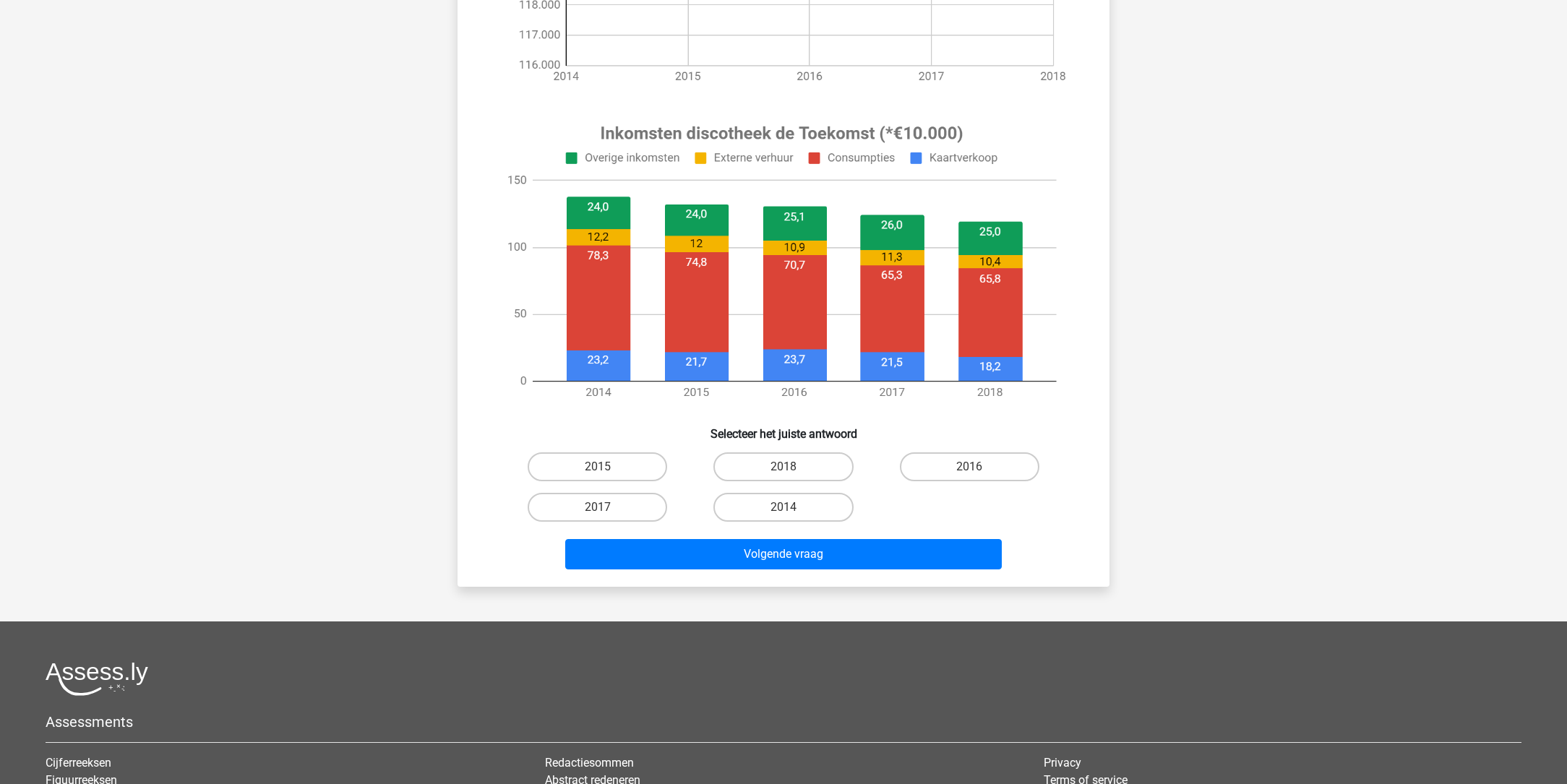
scroll to position [391, 0]
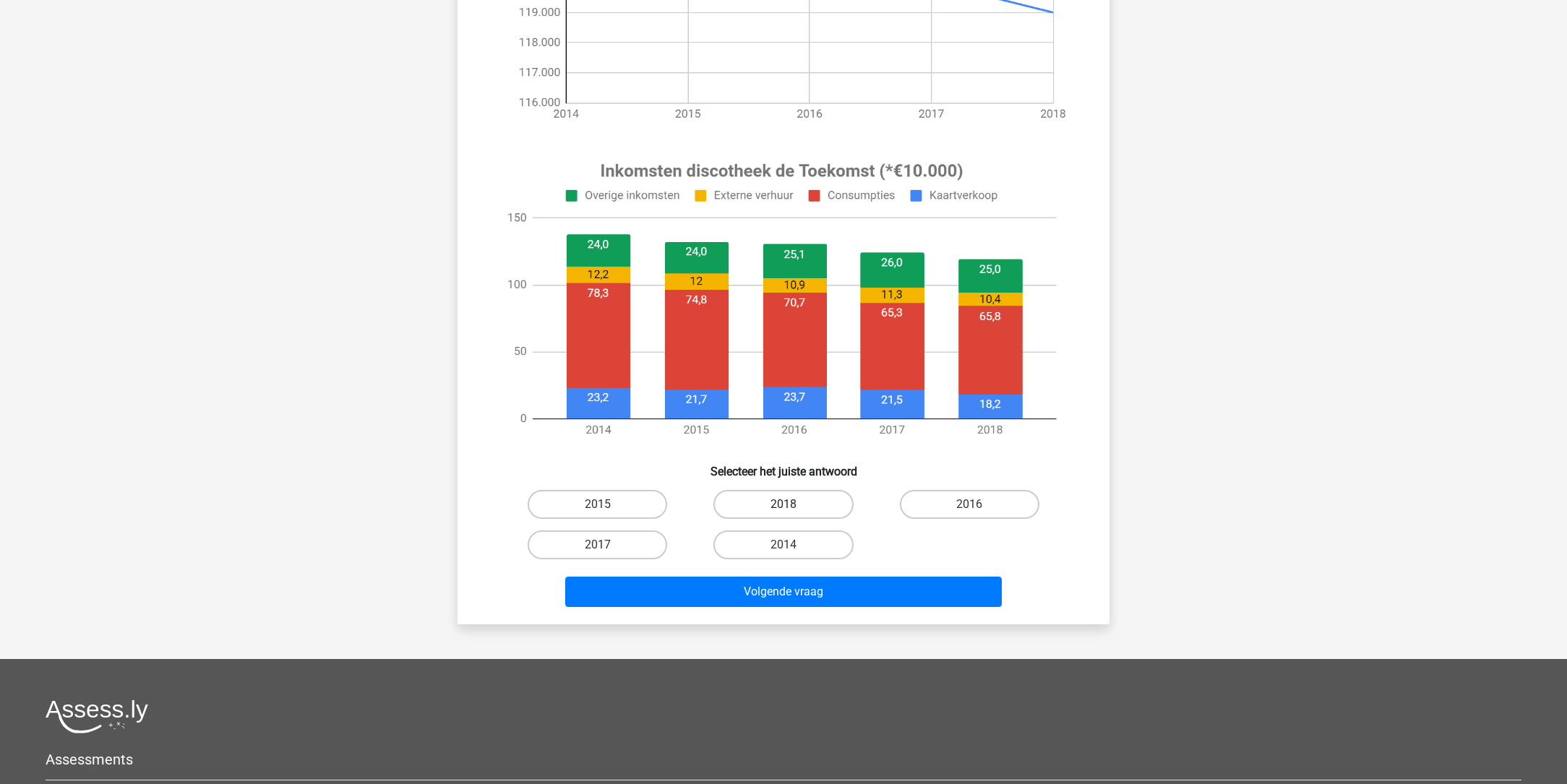
click at [800, 500] on label "2018" at bounding box center [783, 504] width 139 height 29
click at [793, 504] on input "2018" at bounding box center [788, 509] width 10 height 10
radio input "true"
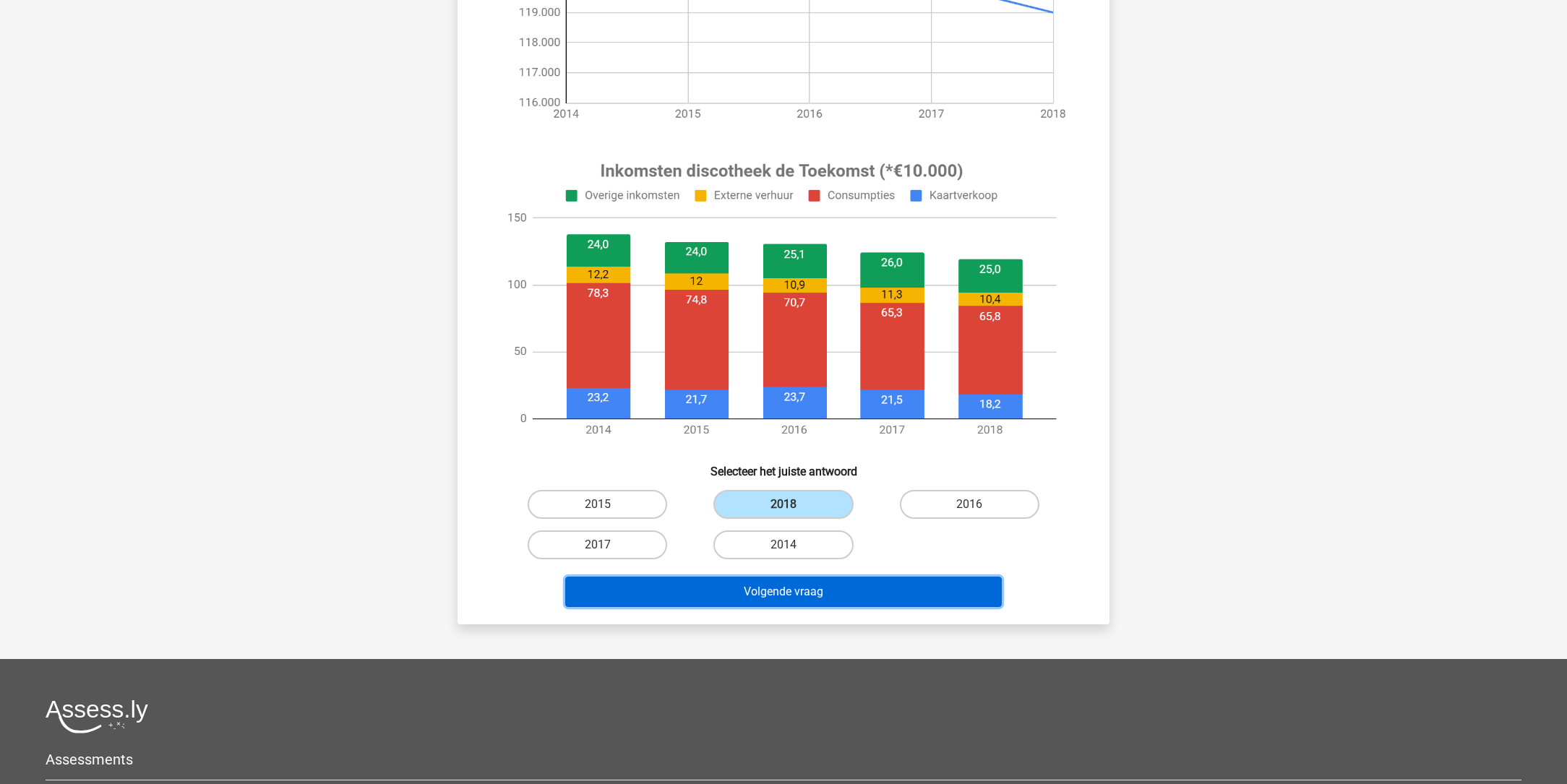
click at [814, 588] on button "Volgende vraag" at bounding box center [784, 592] width 437 height 30
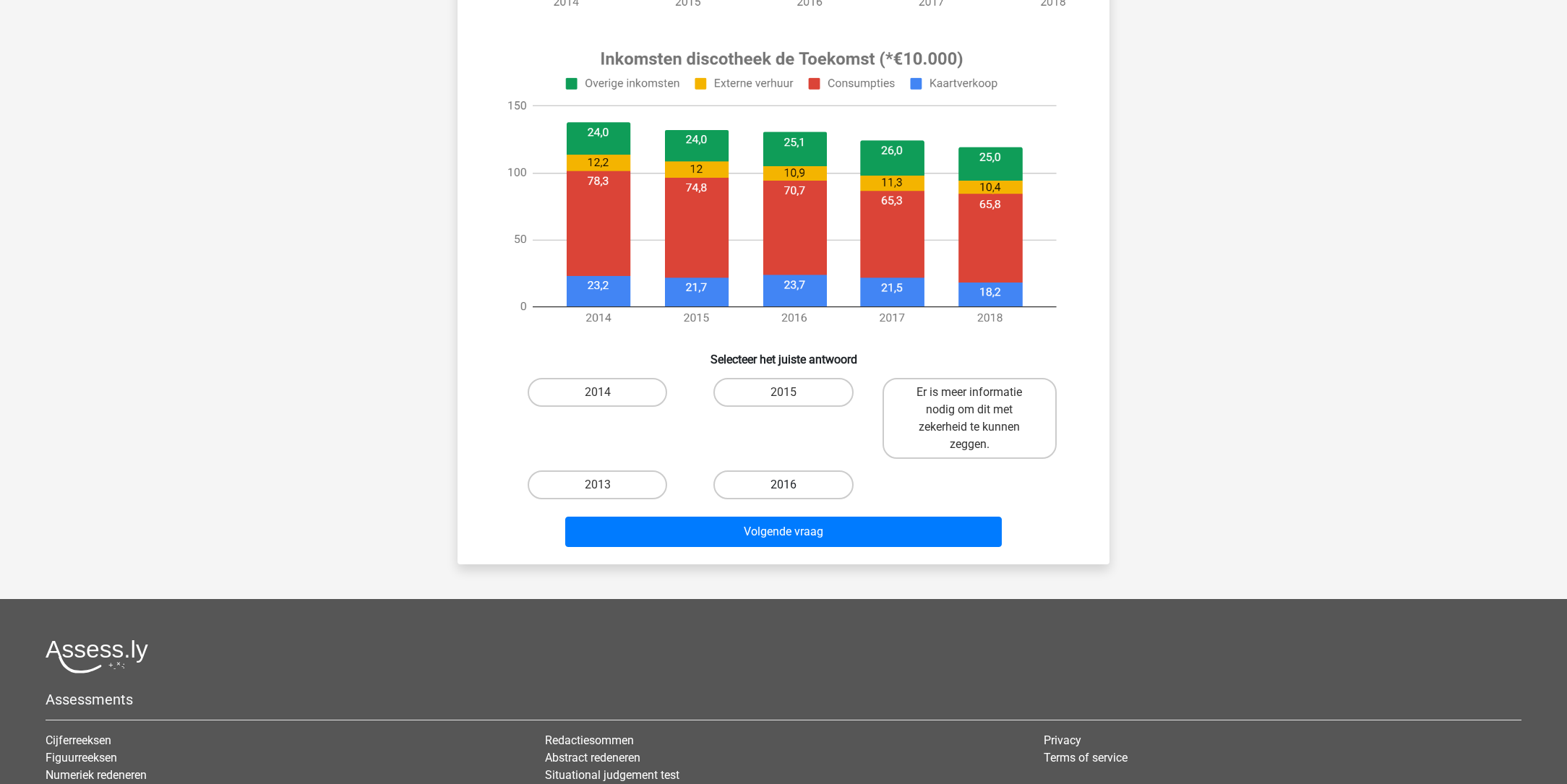
scroll to position [507, 0]
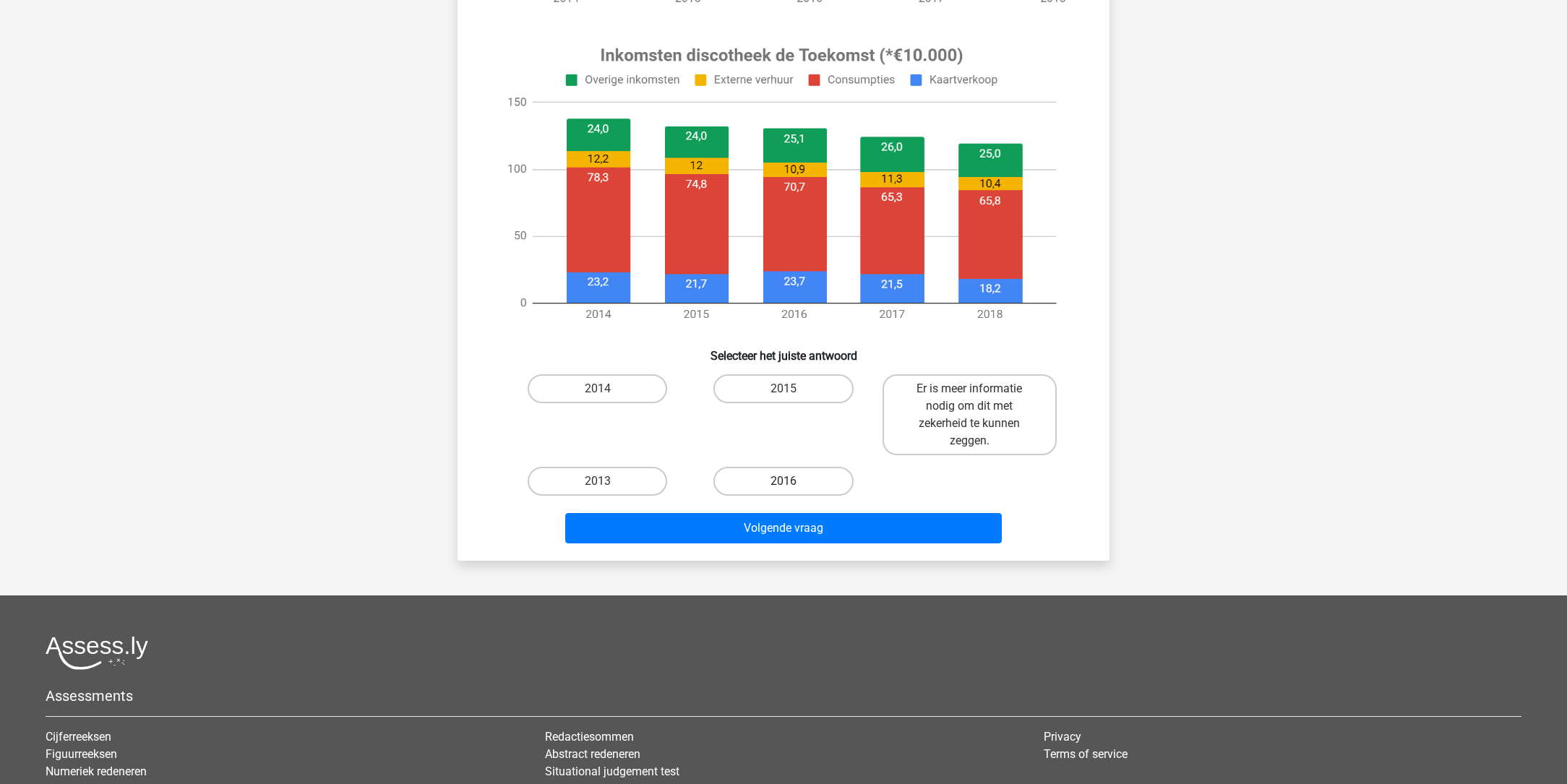
click at [795, 479] on label "2016" at bounding box center [783, 481] width 139 height 29
click at [793, 482] on input "2016" at bounding box center [788, 486] width 10 height 10
radio input "true"
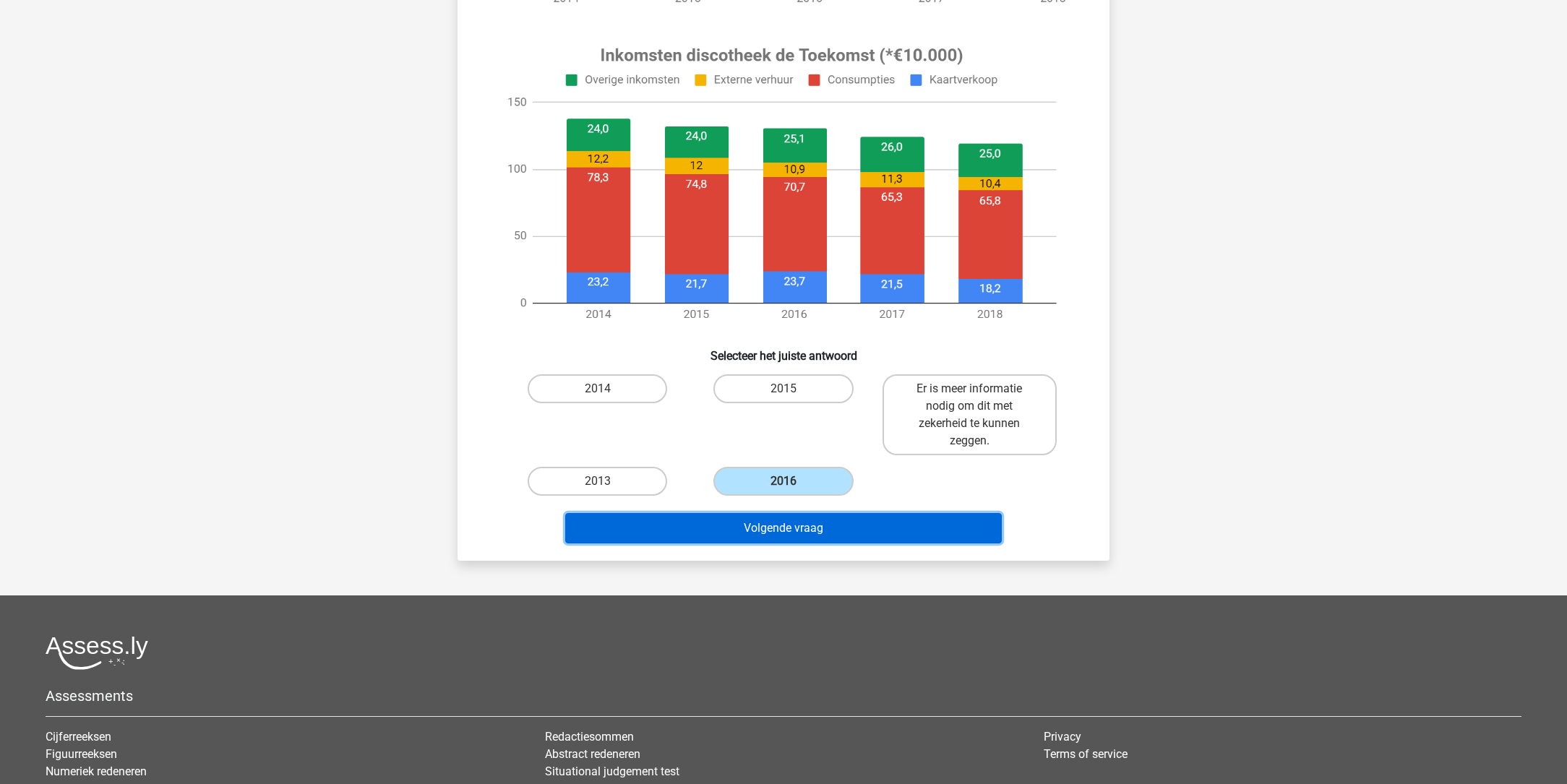
click at [809, 531] on button "Volgende vraag" at bounding box center [784, 528] width 437 height 30
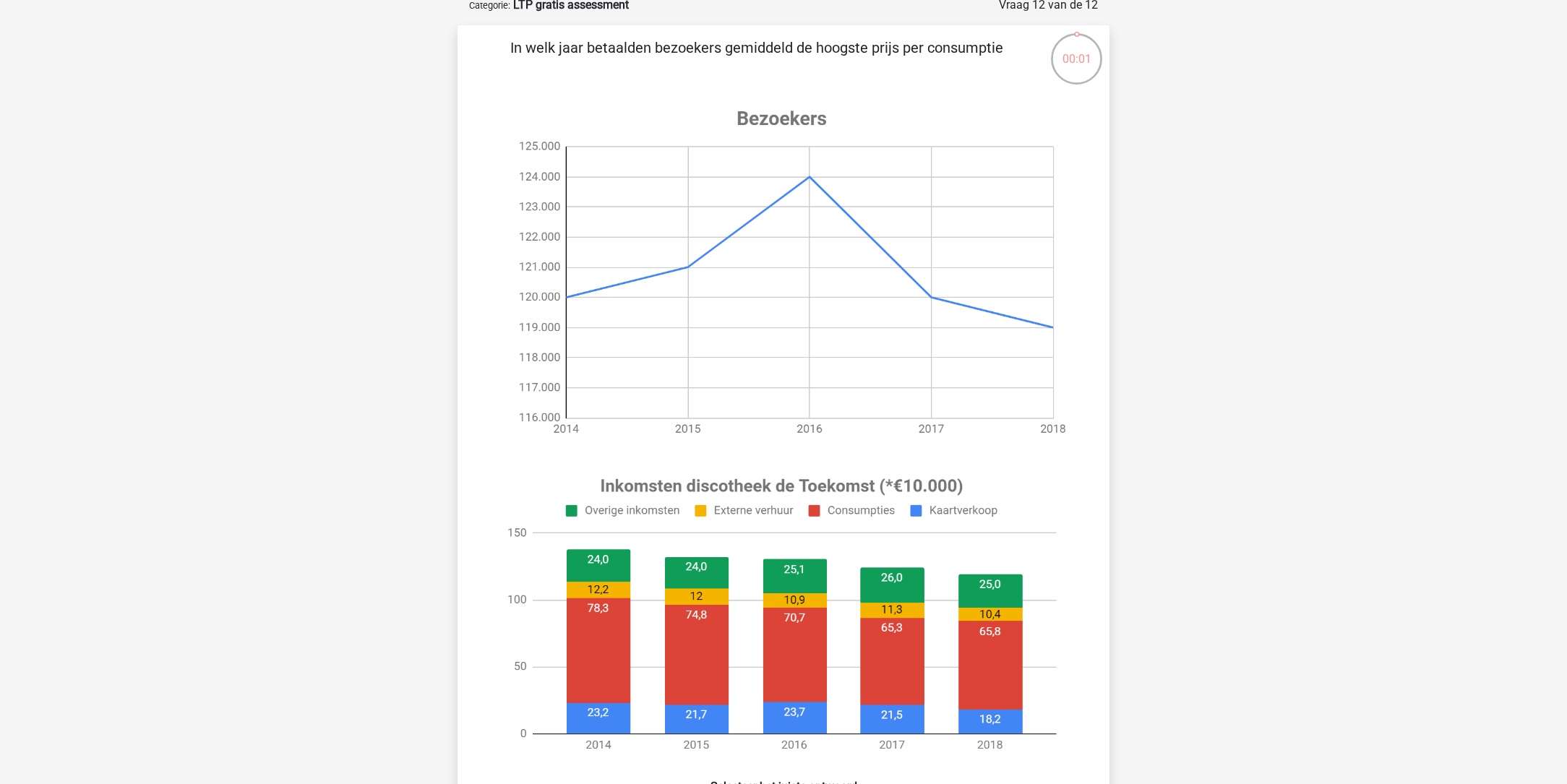
scroll to position [0, 0]
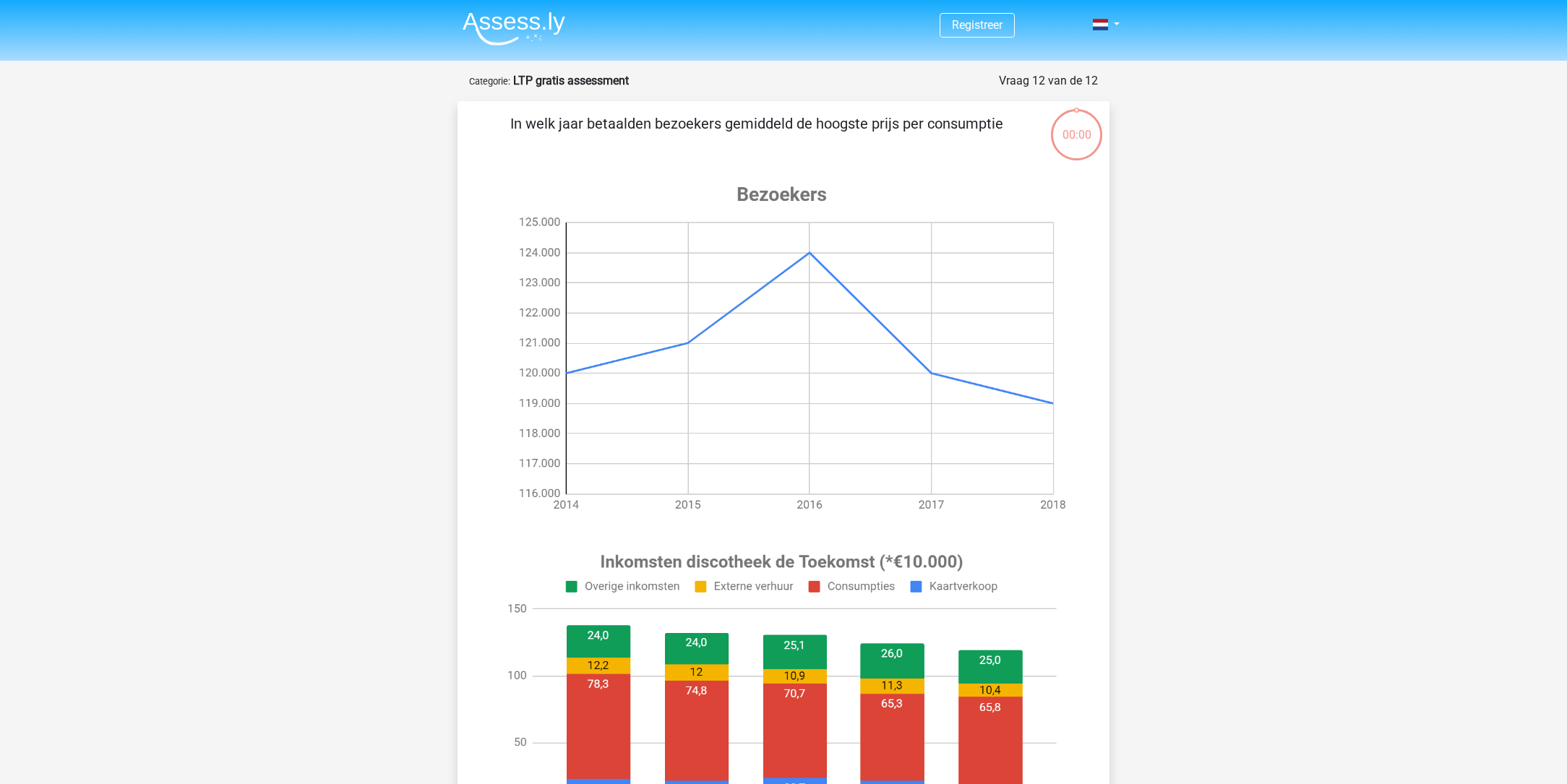
scroll to position [97, 0]
